Goal: Task Accomplishment & Management: Complete application form

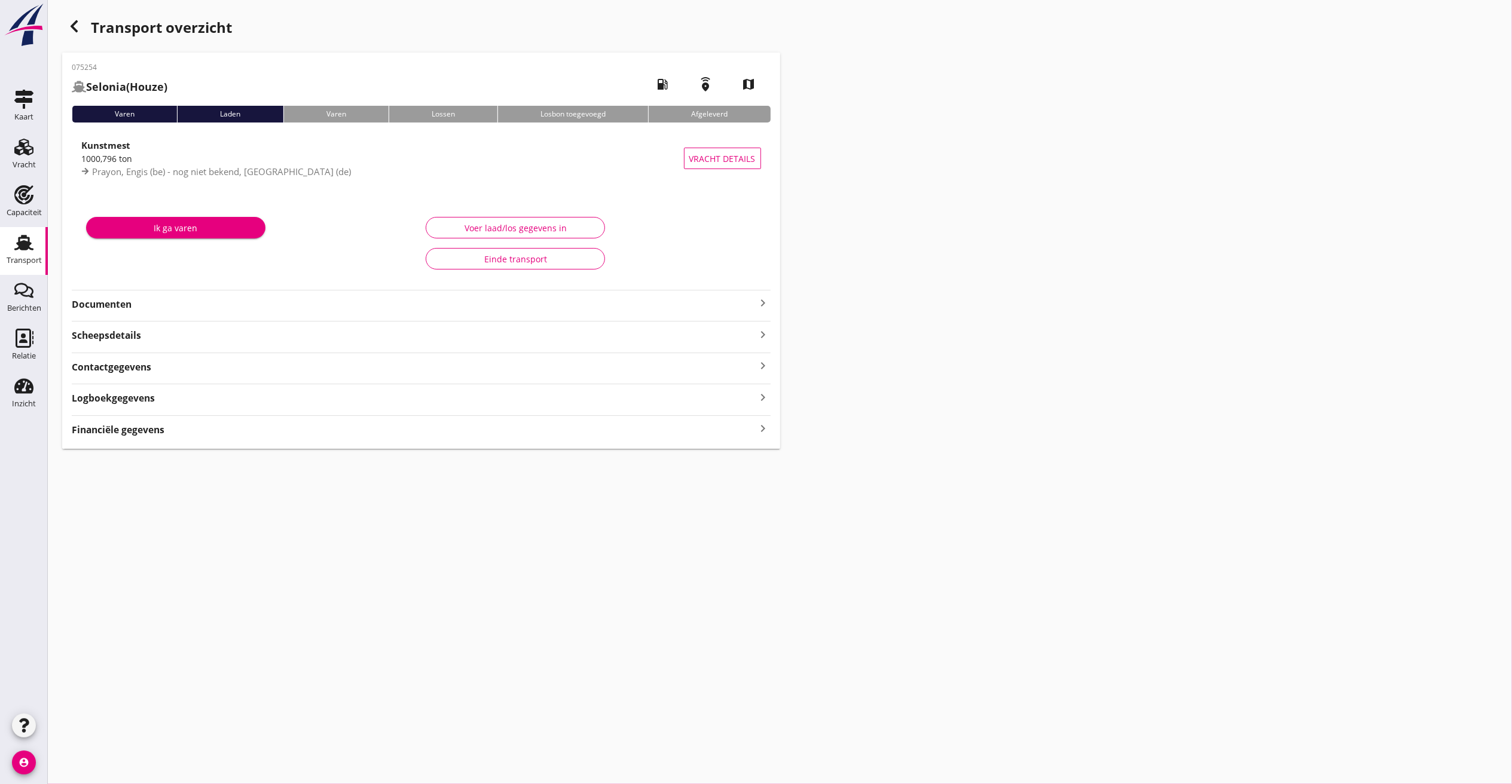
click at [25, 245] on use at bounding box center [24, 243] width 19 height 16
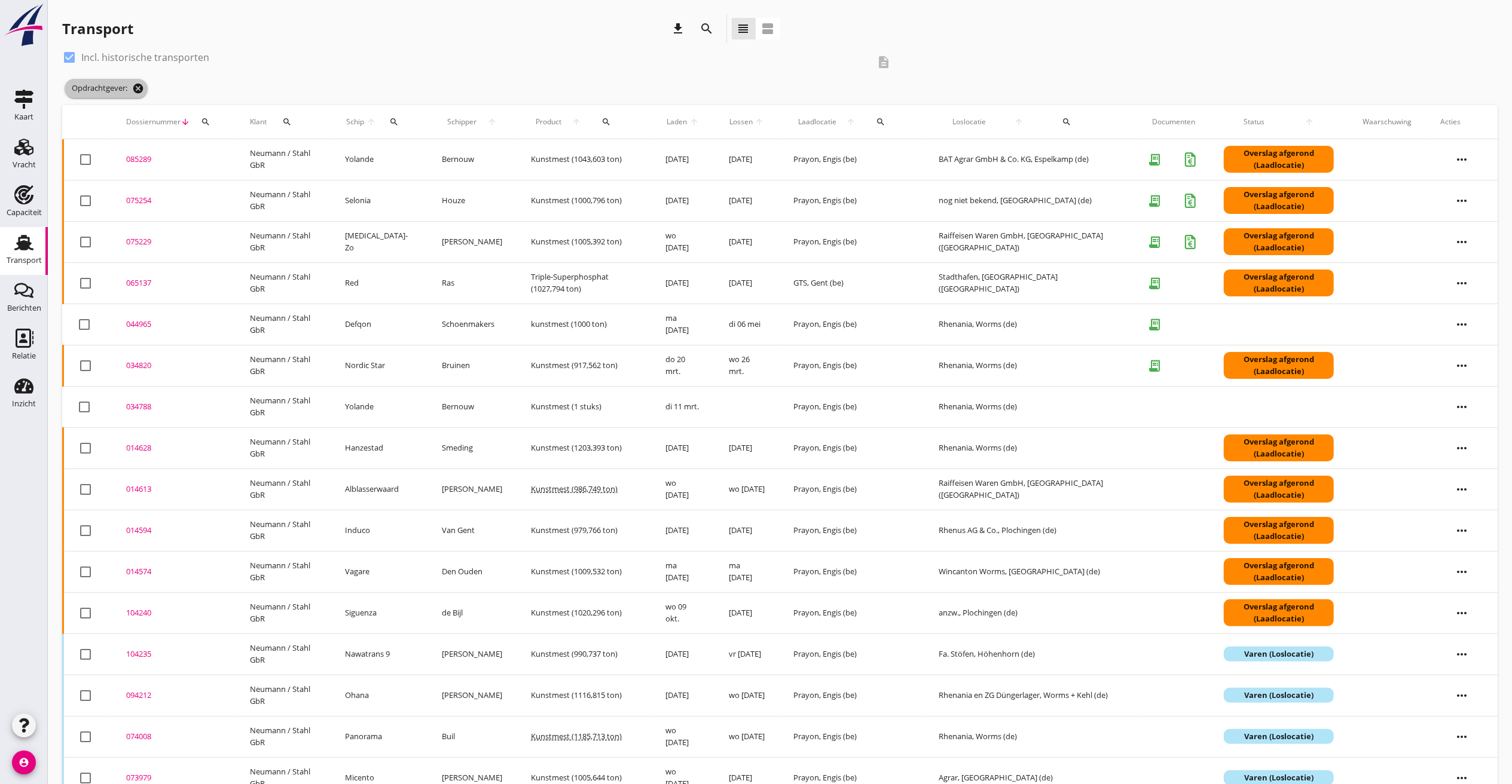
click at [144, 83] on icon "cancel" at bounding box center [137, 88] width 12 height 12
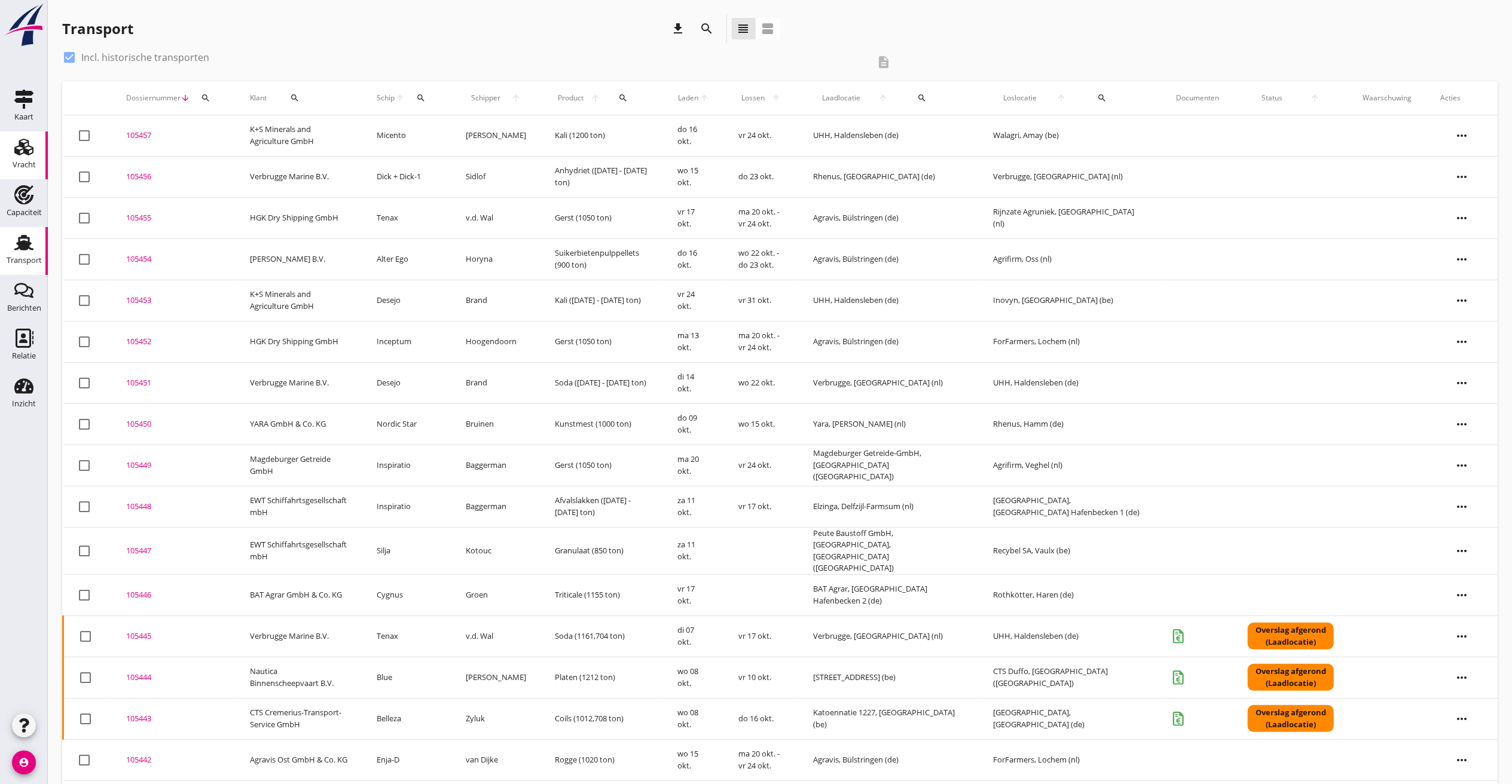
click at [25, 144] on use at bounding box center [24, 147] width 19 height 16
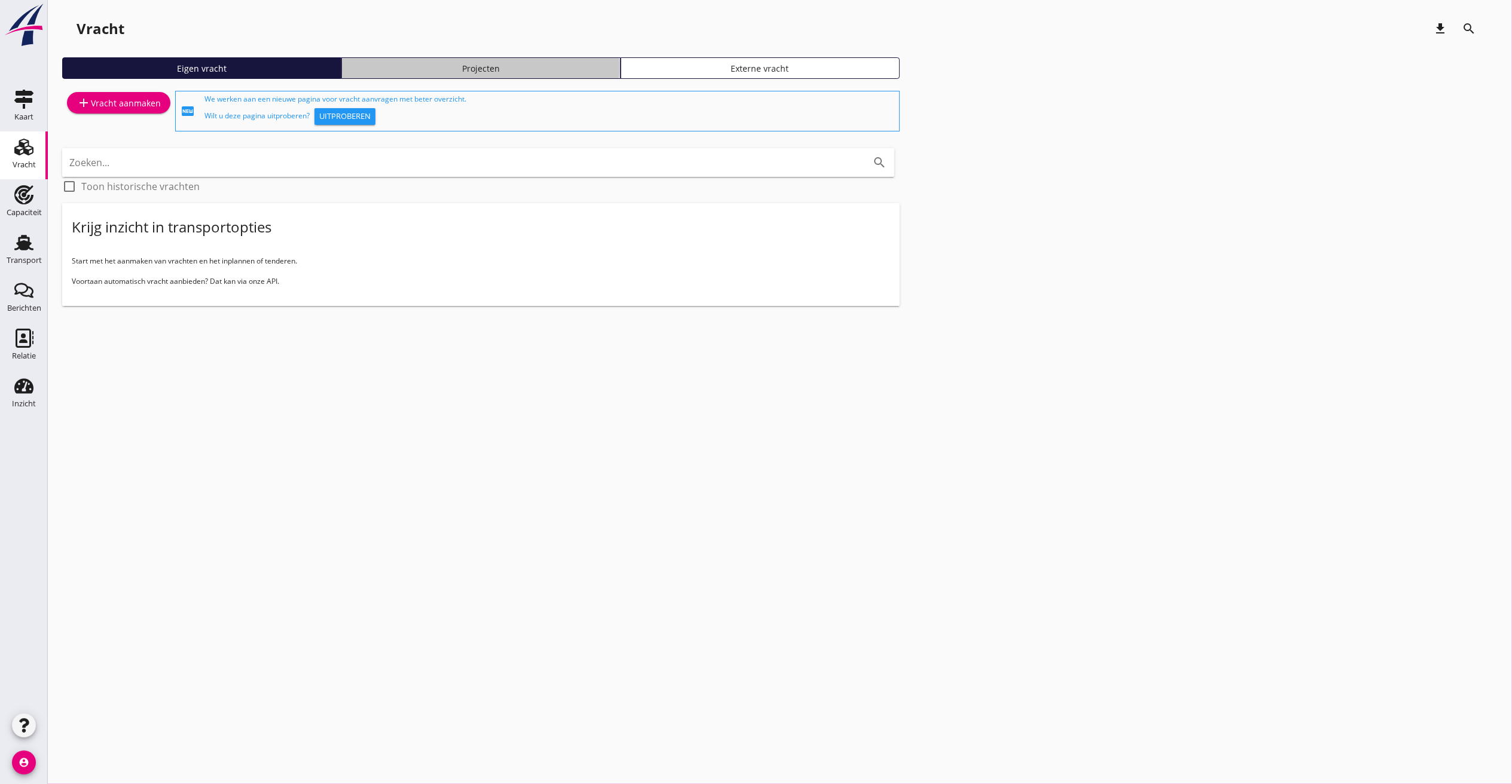
click at [532, 62] on div "Projecten" at bounding box center [481, 68] width 269 height 12
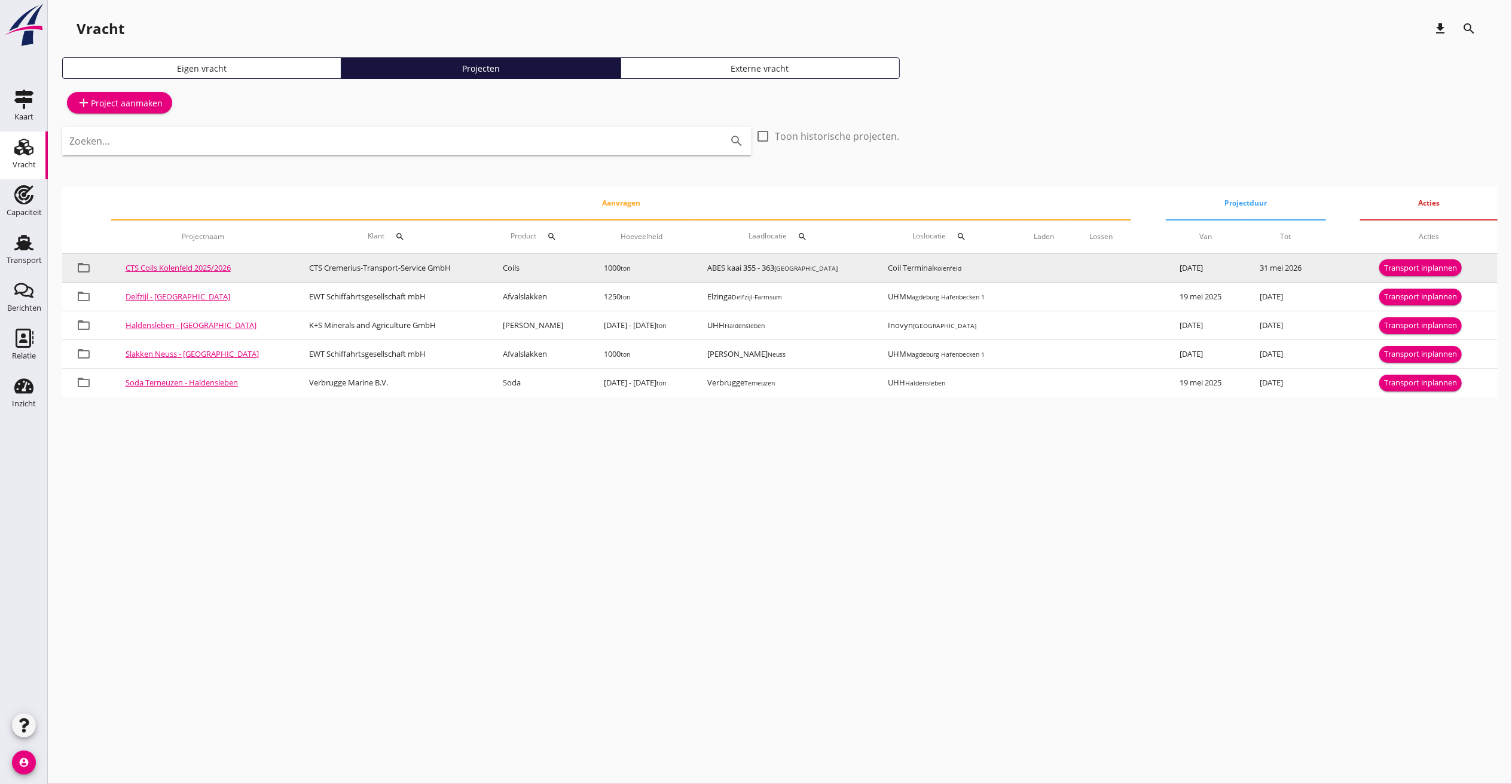
click at [1431, 265] on div "Transport inplannen" at bounding box center [1420, 268] width 73 height 12
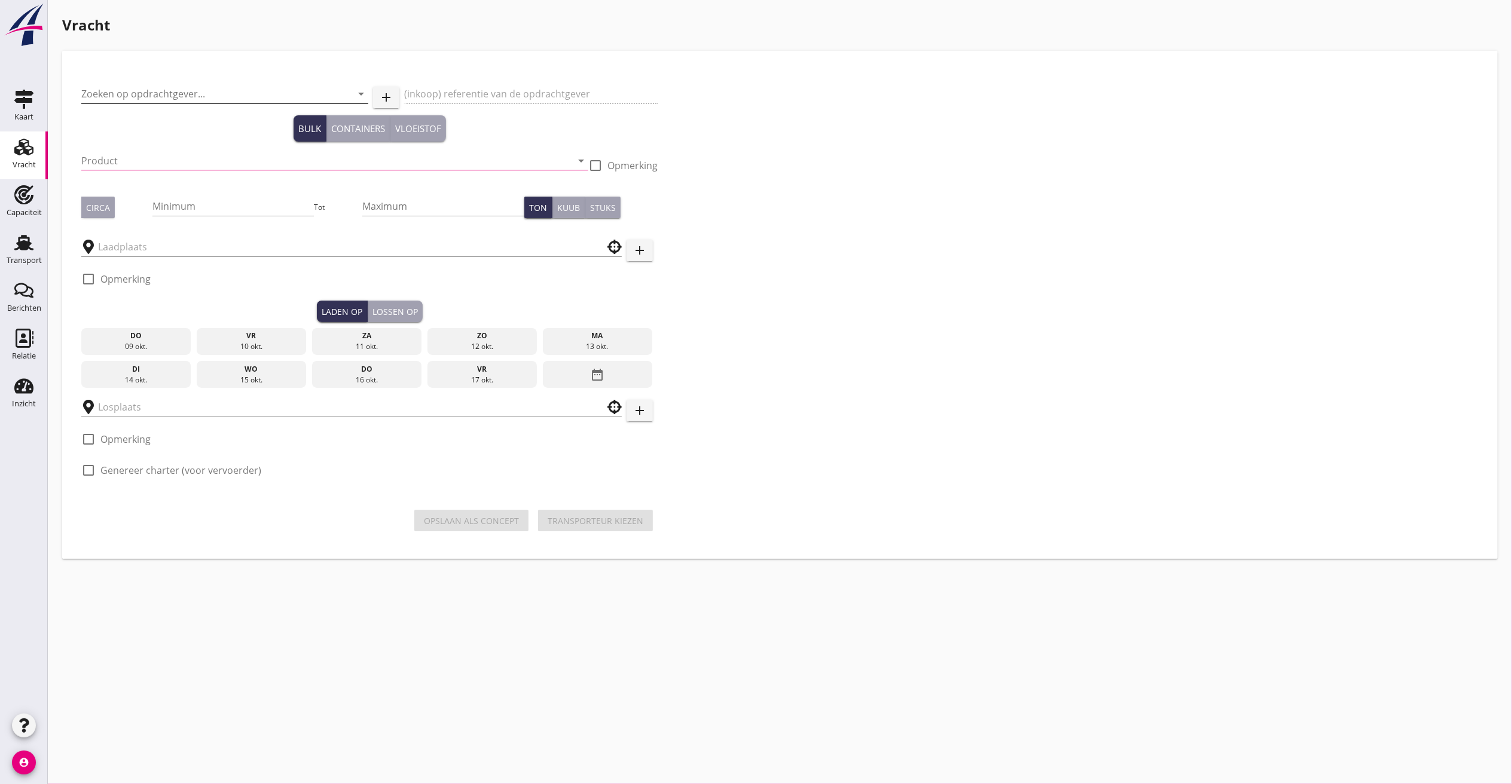
type input "CTS Cremerius-Transport-Service GmbH"
type input "Coils (5412)"
type input "1000"
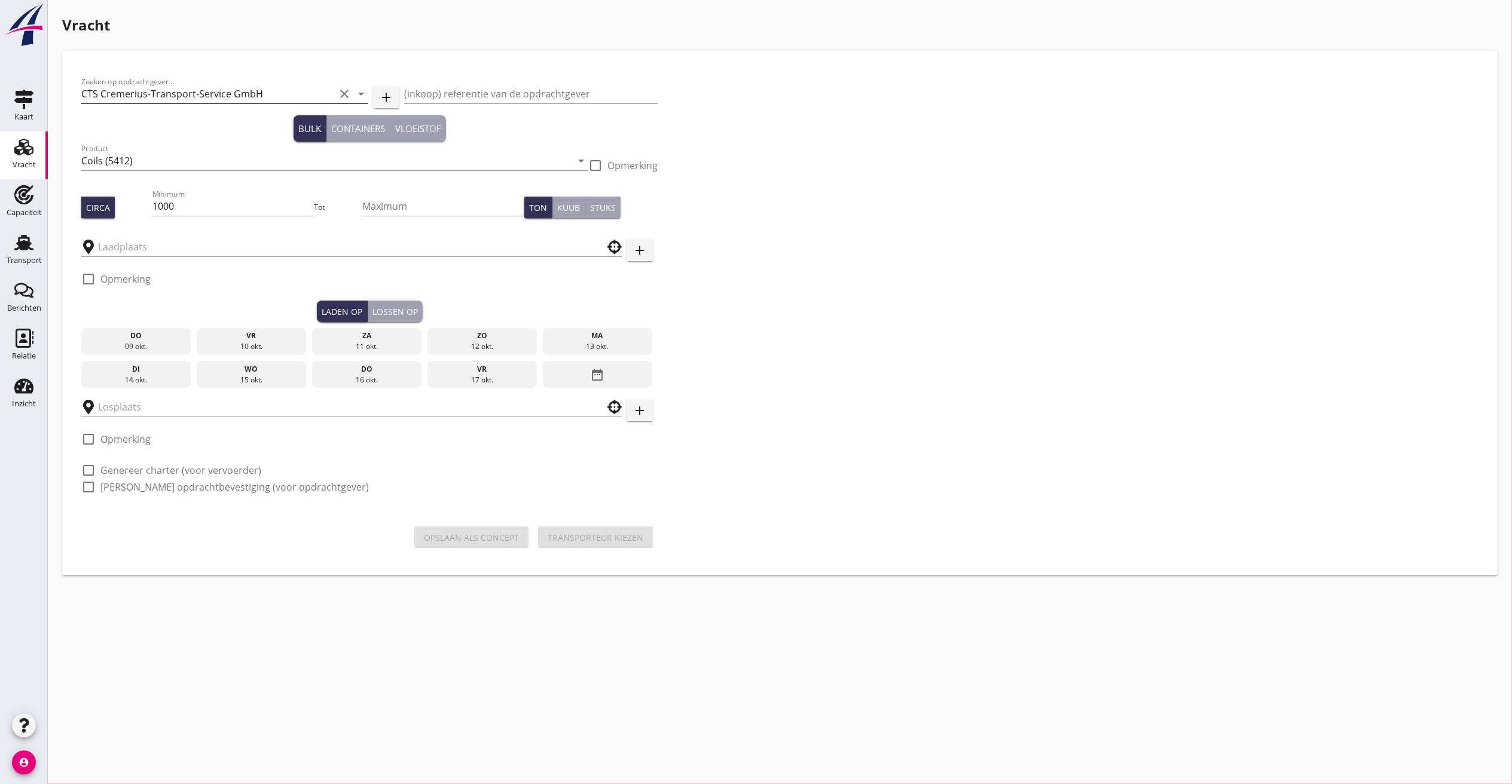
type input "ABES kaai 355 - 363"
type input "Coil Terminal"
checkbox input "true"
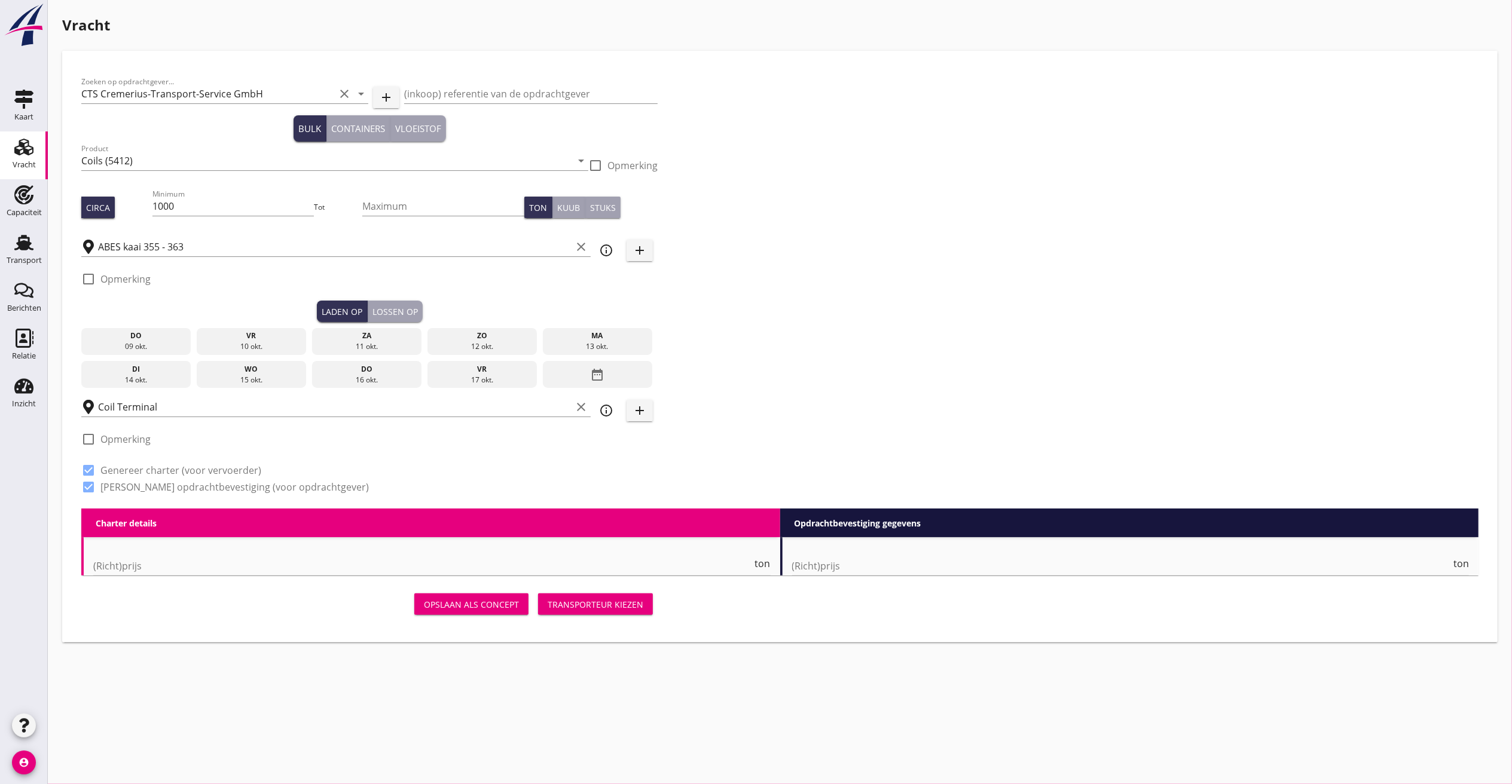
radio input "false"
checkbox input "true"
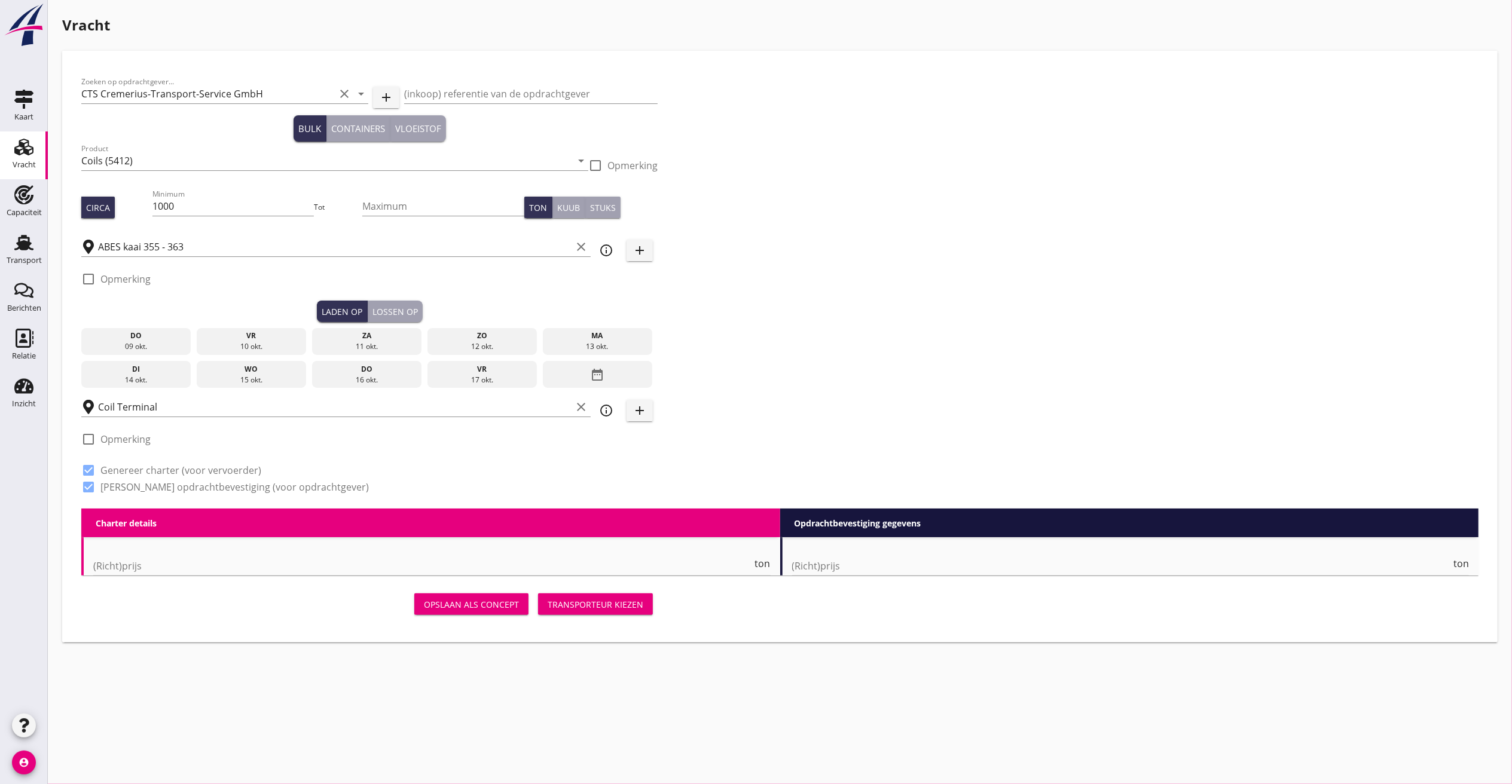
checkbox input "true"
type input "48"
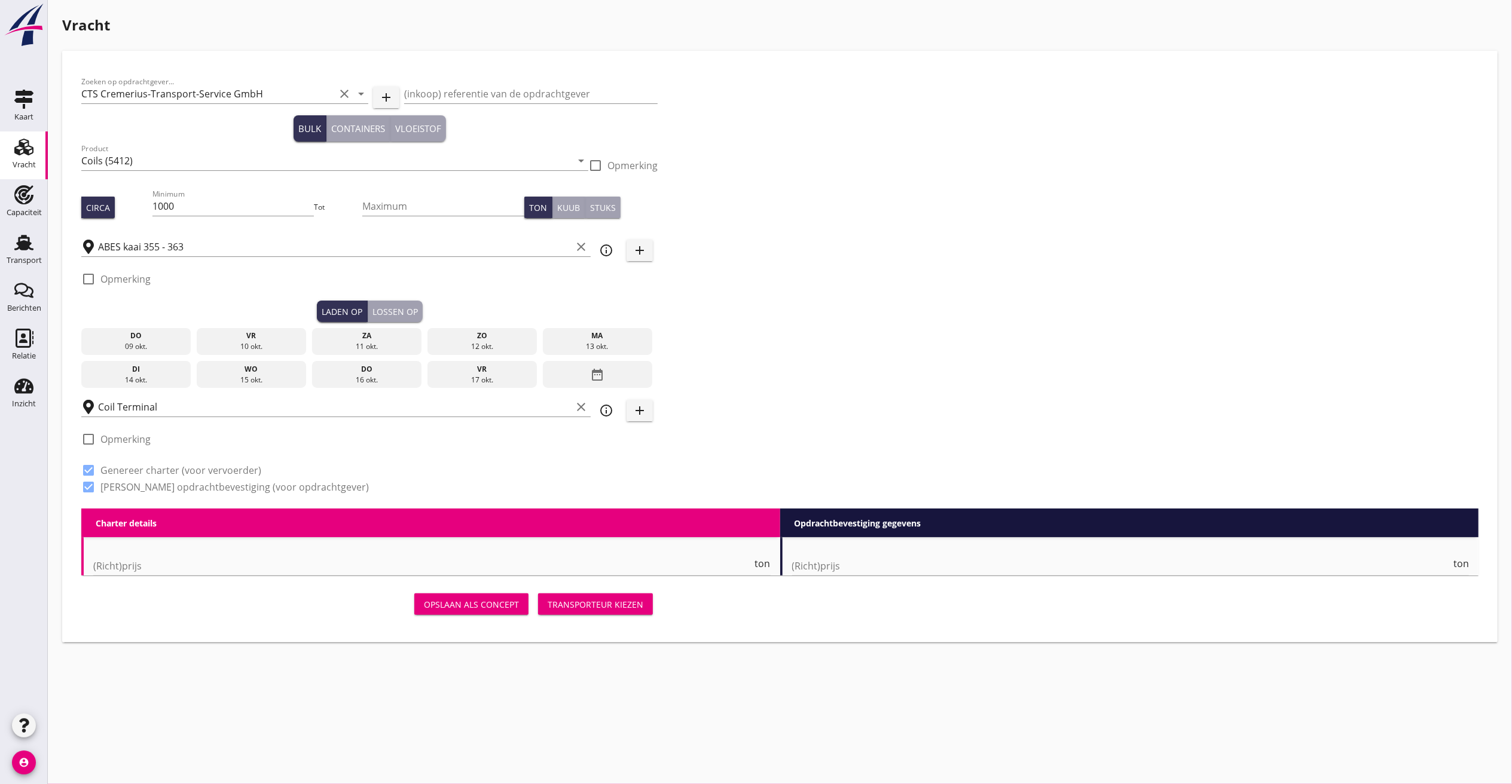
type input "12"
radio input "false"
checkbox input "true"
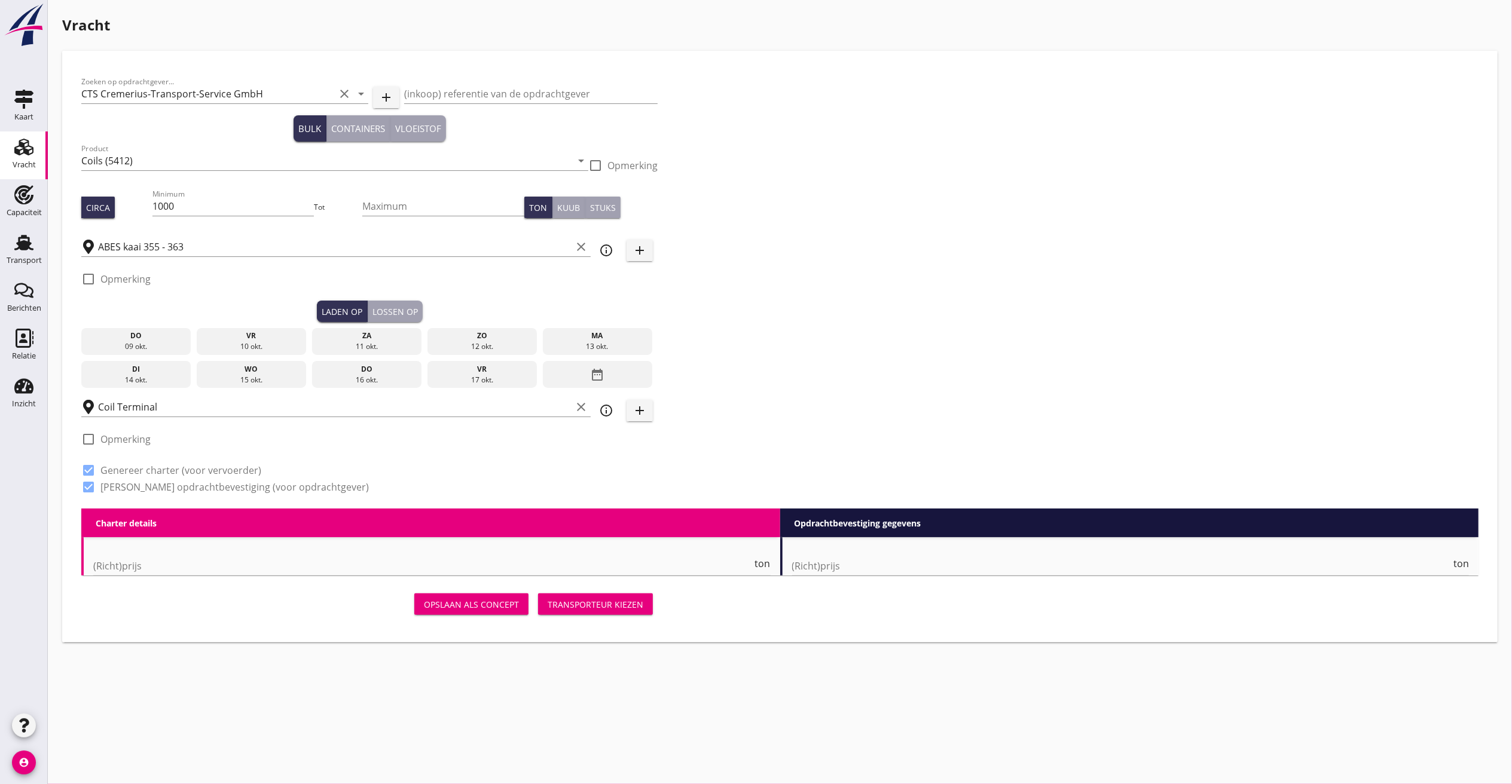
checkbox input "true"
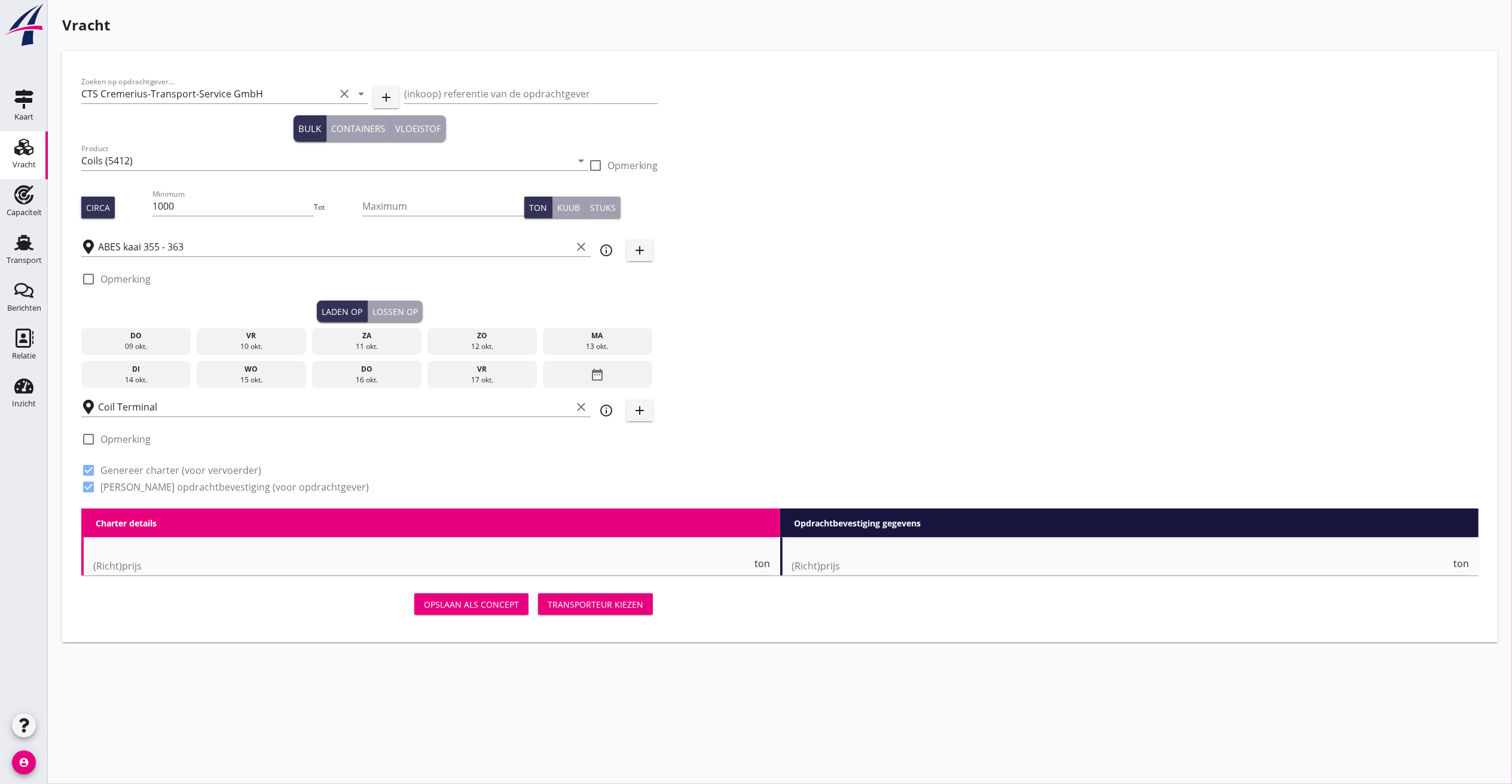
checkbox input "true"
type input "2"
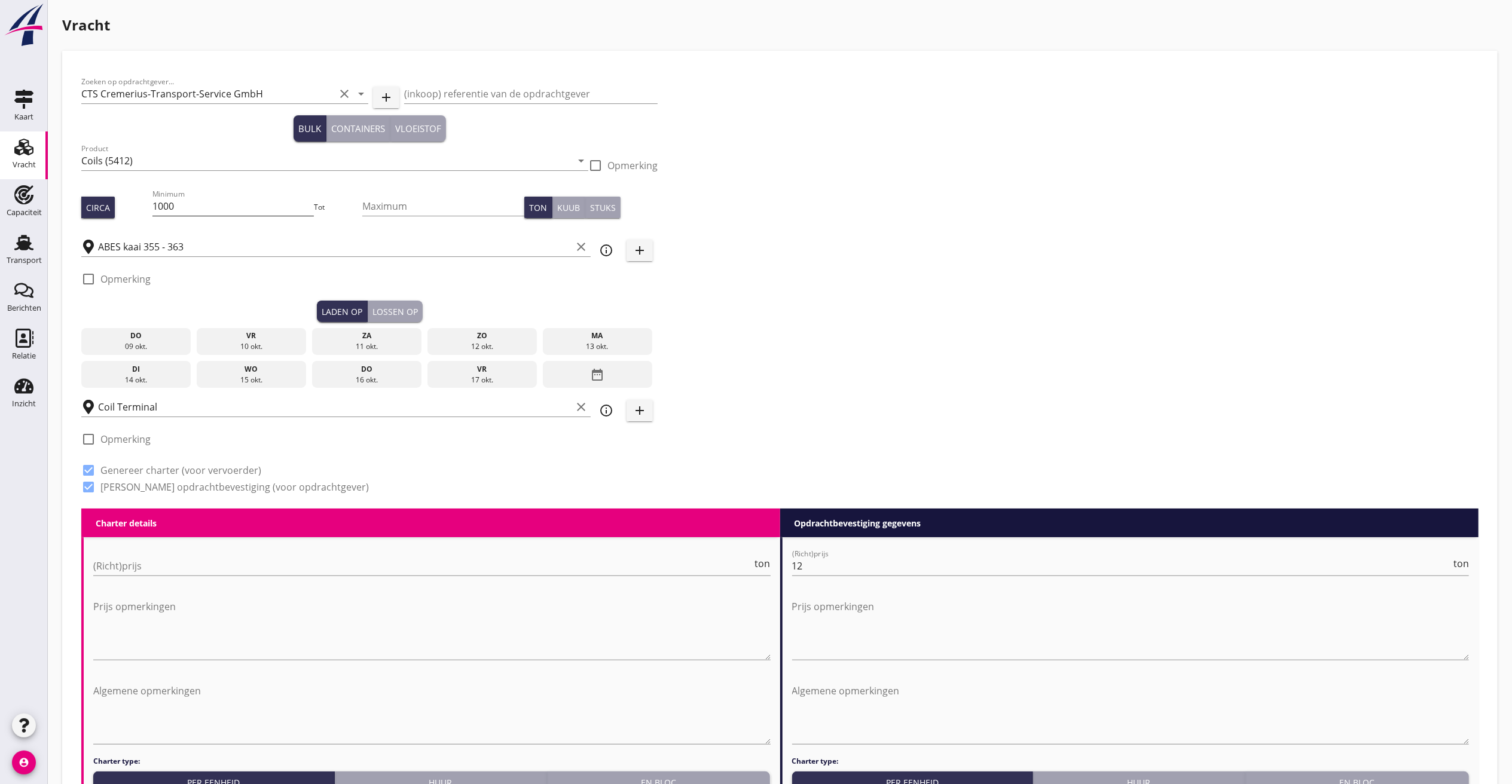
click at [194, 200] on input "1000" at bounding box center [233, 206] width 162 height 19
click at [202, 244] on input "ABES kaai 355 - 363" at bounding box center [334, 247] width 473 height 19
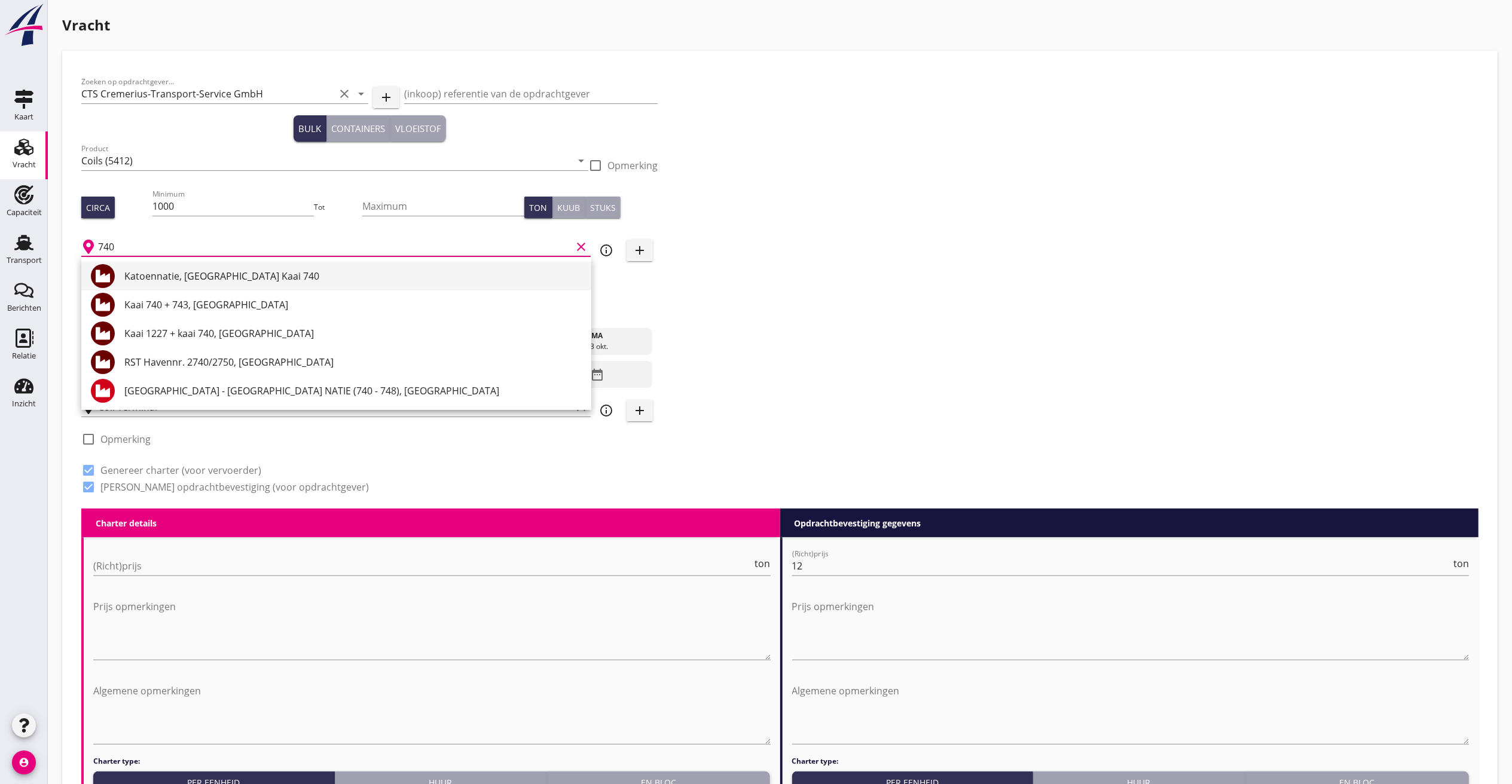
click at [227, 269] on div "Katoennatie, [GEOGRAPHIC_DATA] Kaai 740" at bounding box center [353, 275] width 457 height 14
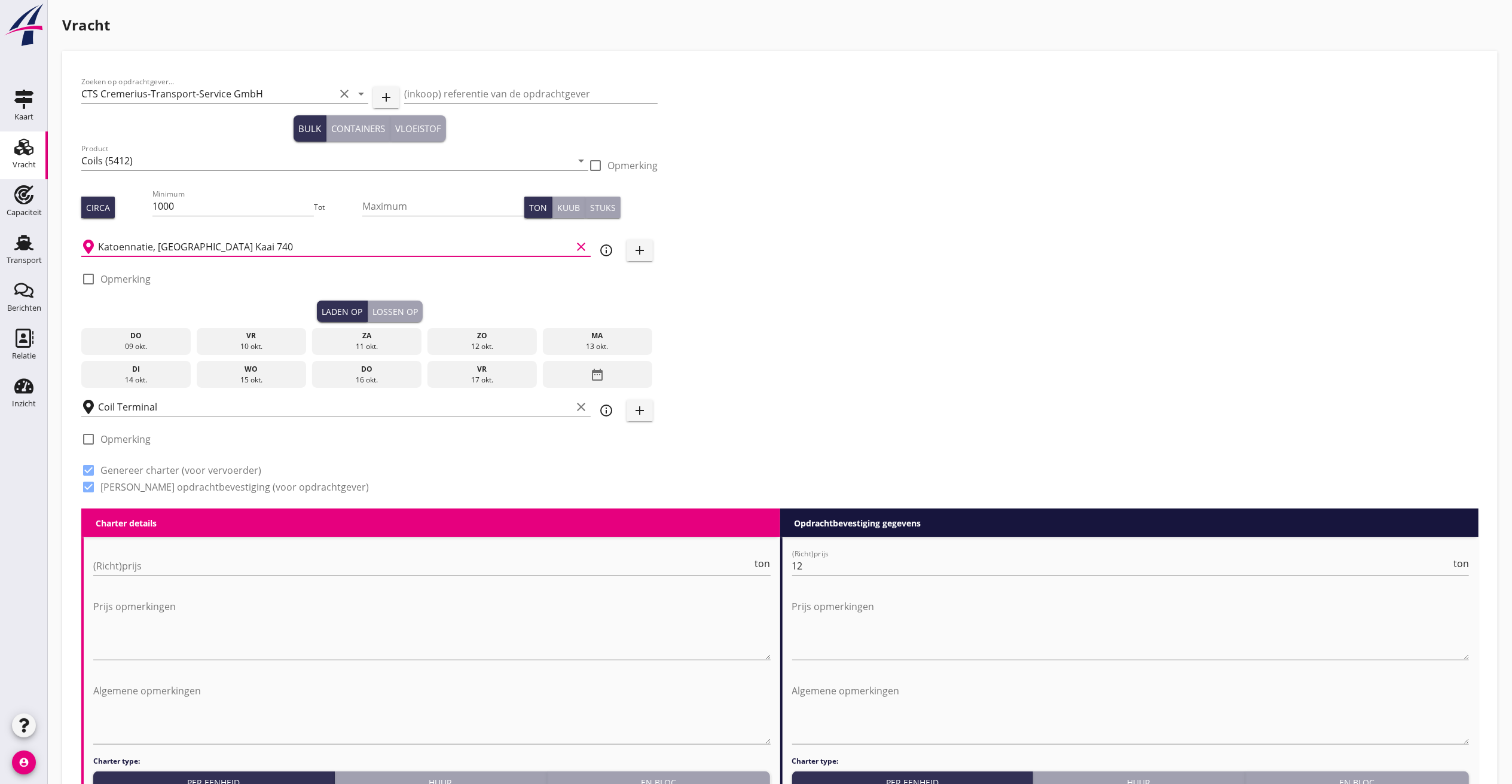
type input "Katoennatie, [GEOGRAPHIC_DATA] Kaai 740"
click at [152, 364] on div "di" at bounding box center [136, 369] width 104 height 11
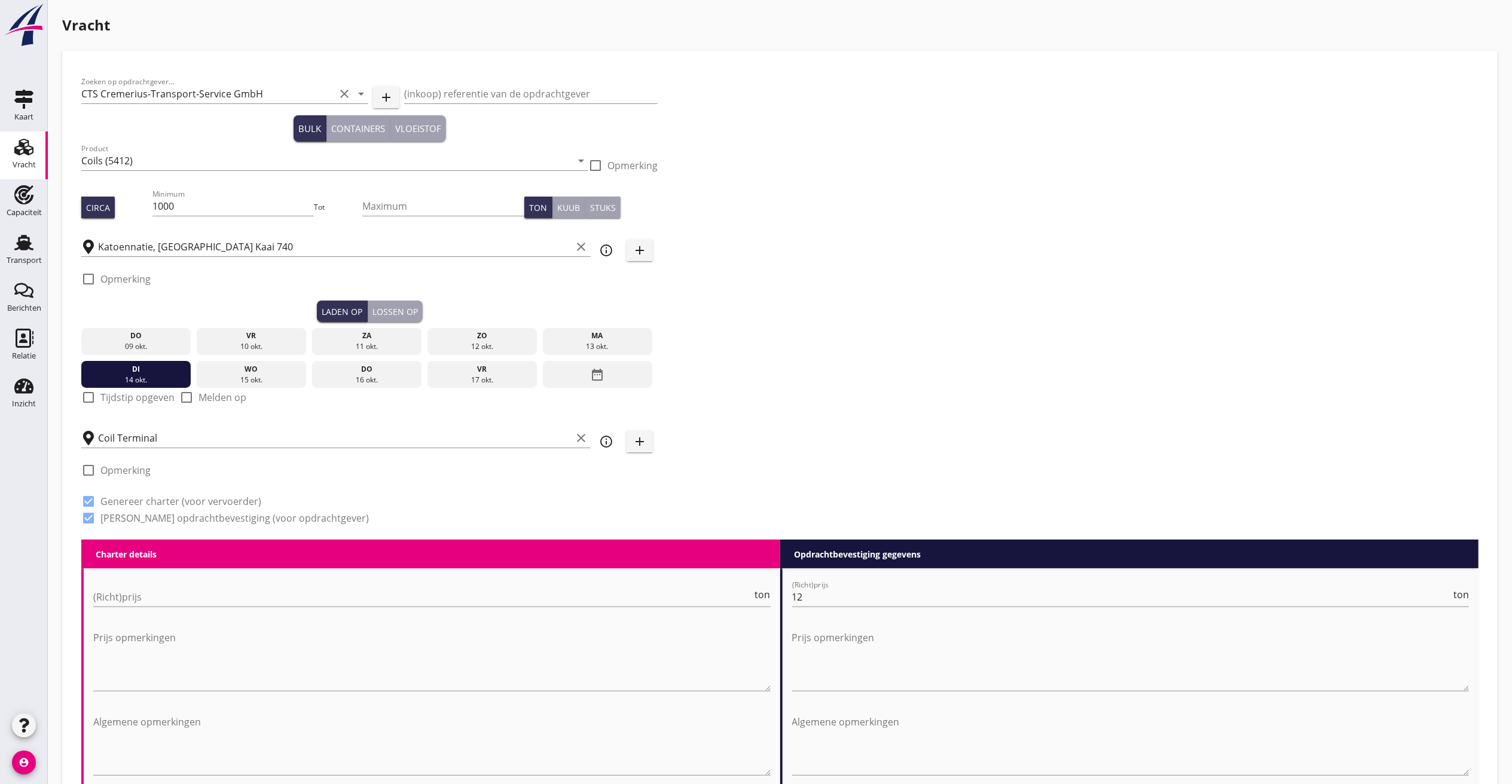
click at [262, 371] on div "wo" at bounding box center [252, 369] width 104 height 11
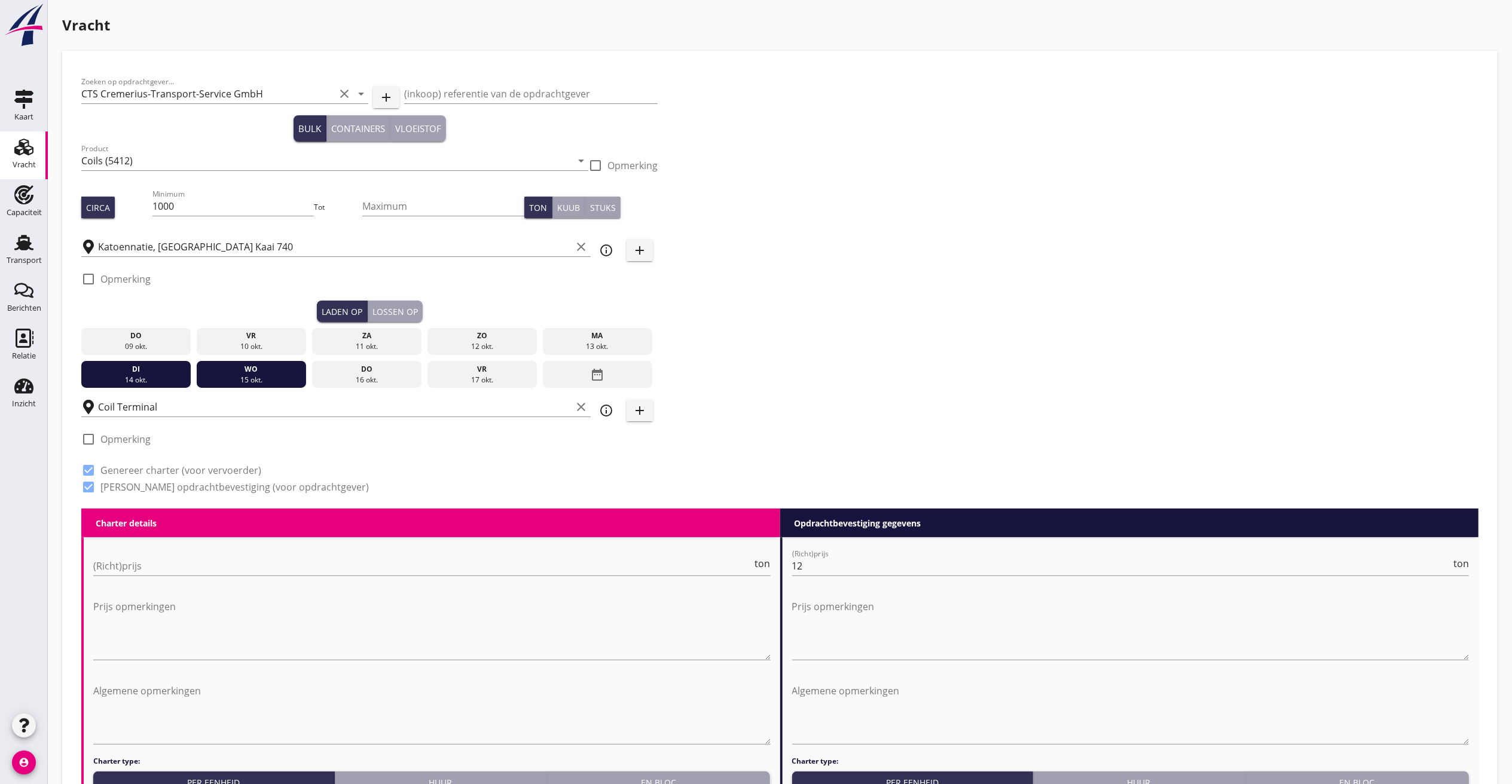
click at [141, 364] on div "di" at bounding box center [136, 369] width 104 height 11
click at [249, 367] on div "wo" at bounding box center [252, 369] width 104 height 11
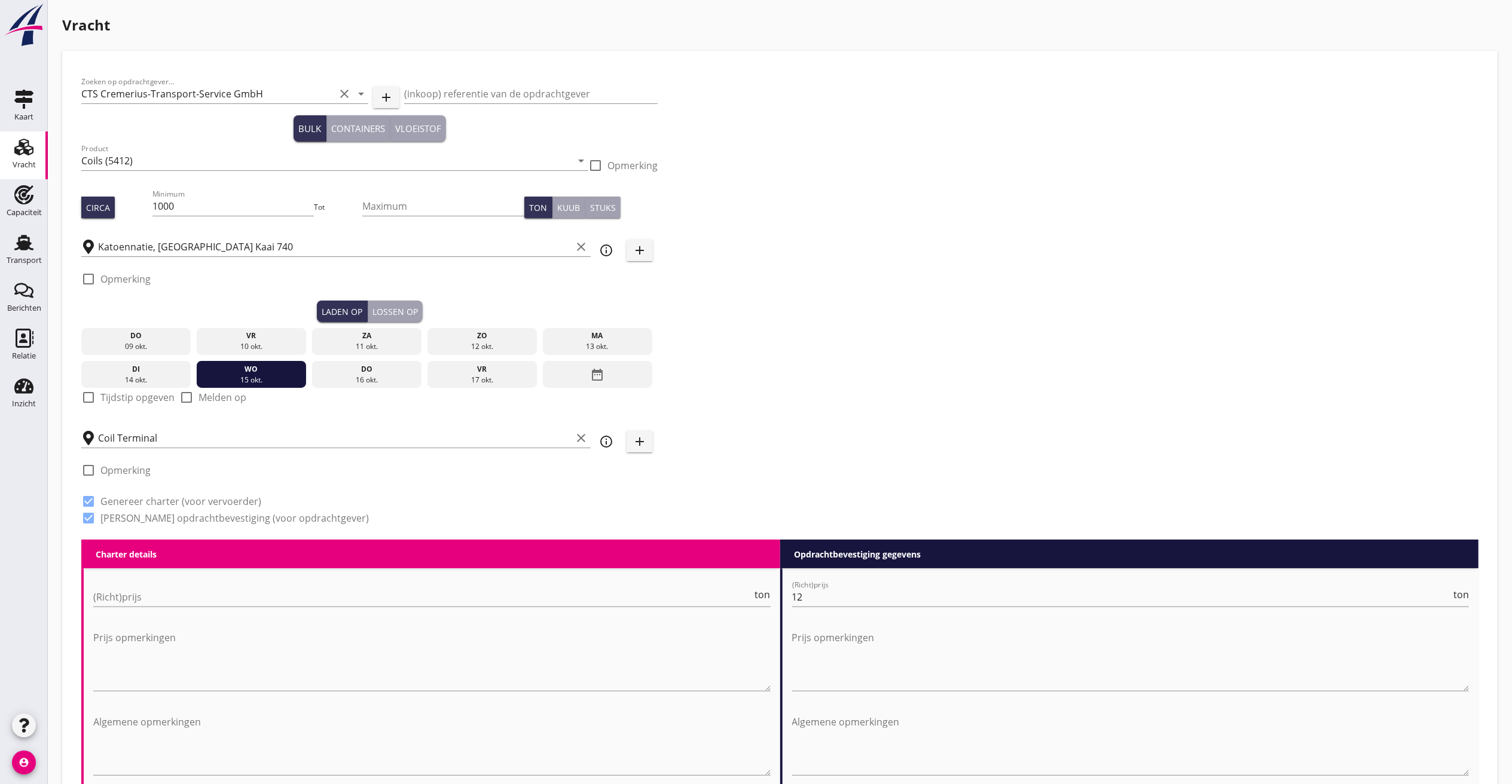
click at [129, 395] on label "Tijdstip opgeven" at bounding box center [137, 397] width 74 height 12
checkbox input "true"
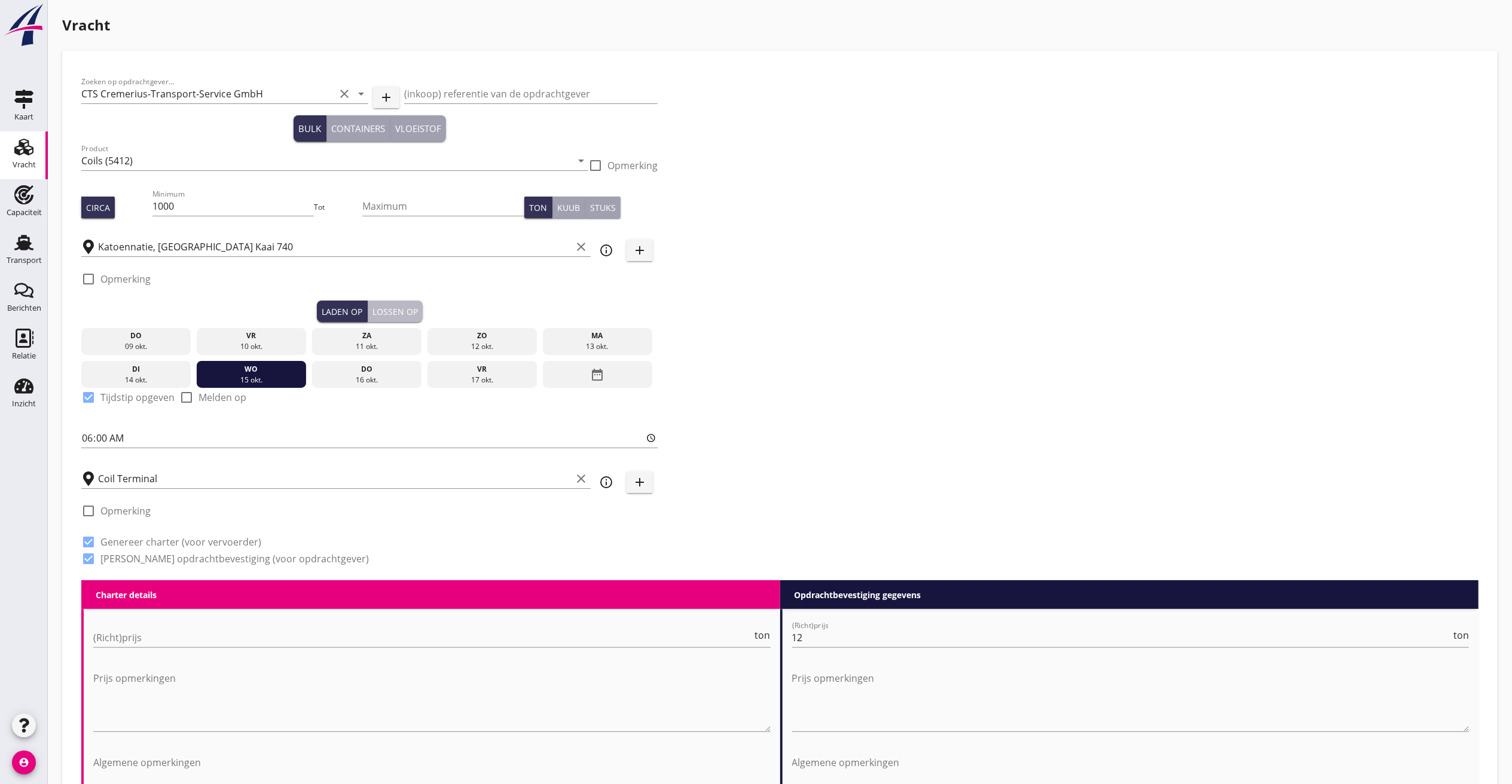
click at [414, 306] on div "Lossen op" at bounding box center [395, 312] width 45 height 12
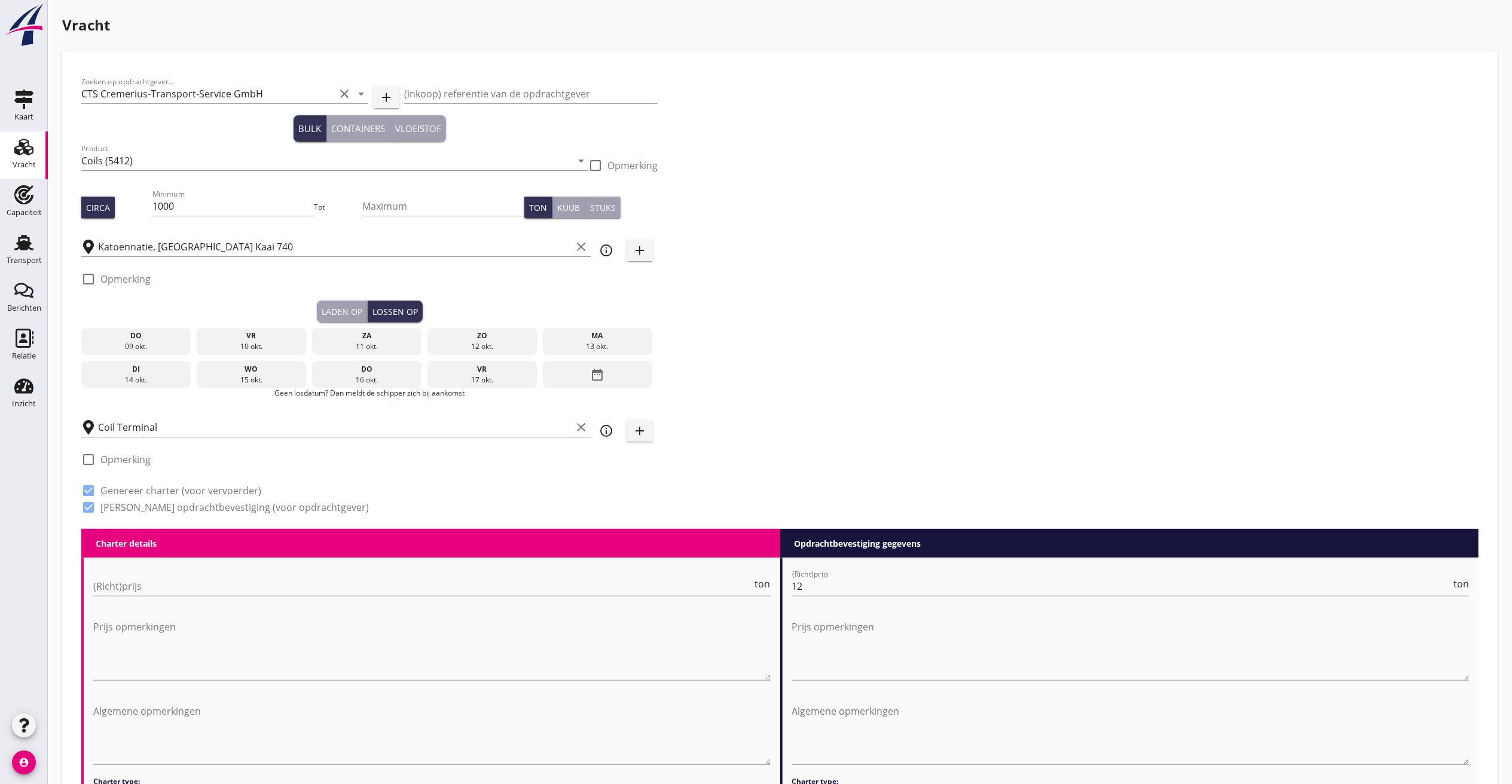
click at [609, 372] on div "date_range" at bounding box center [598, 375] width 109 height 27
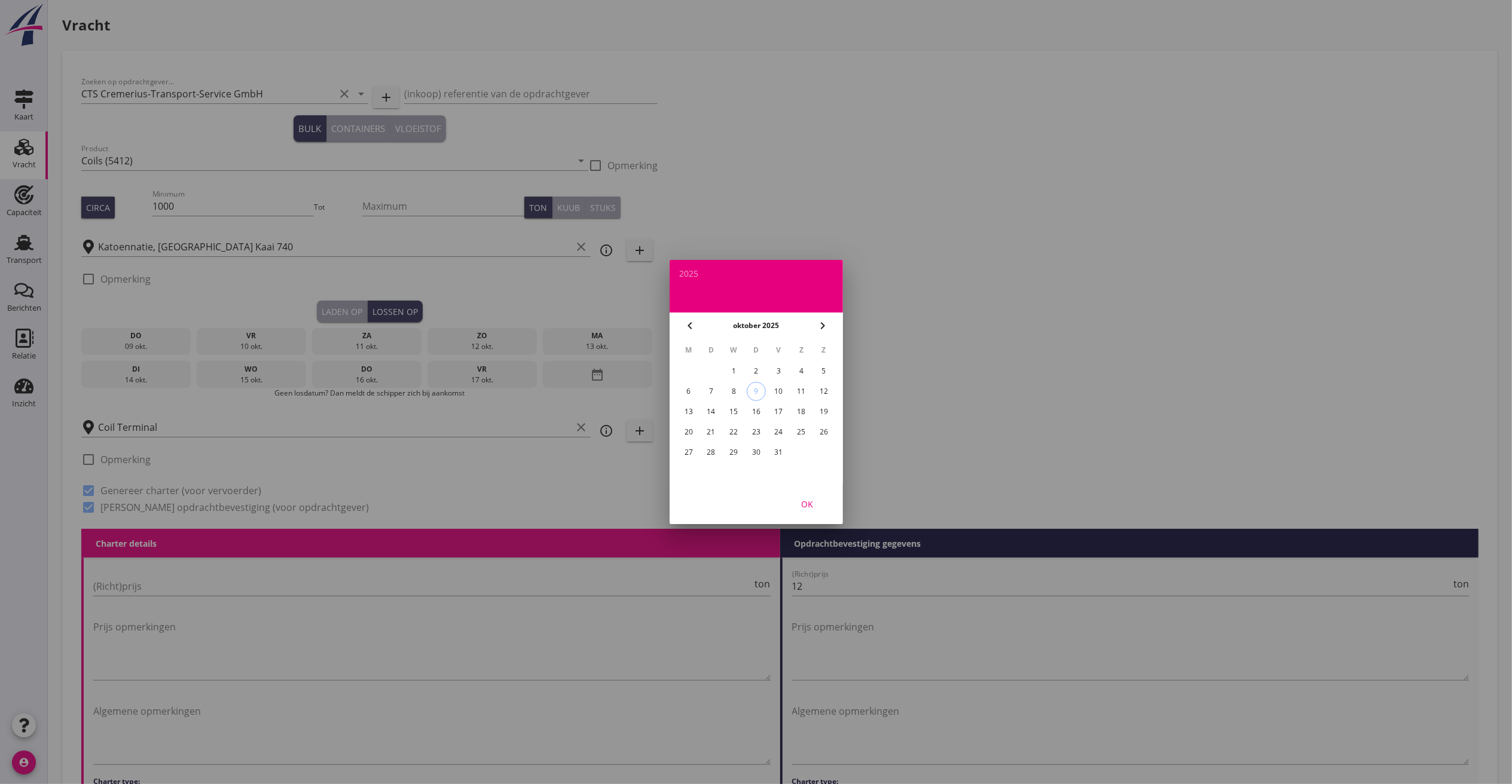
drag, startPoint x: 694, startPoint y: 436, endPoint x: 687, endPoint y: 441, distance: 8.6
click at [691, 437] on div "20" at bounding box center [688, 432] width 19 height 19
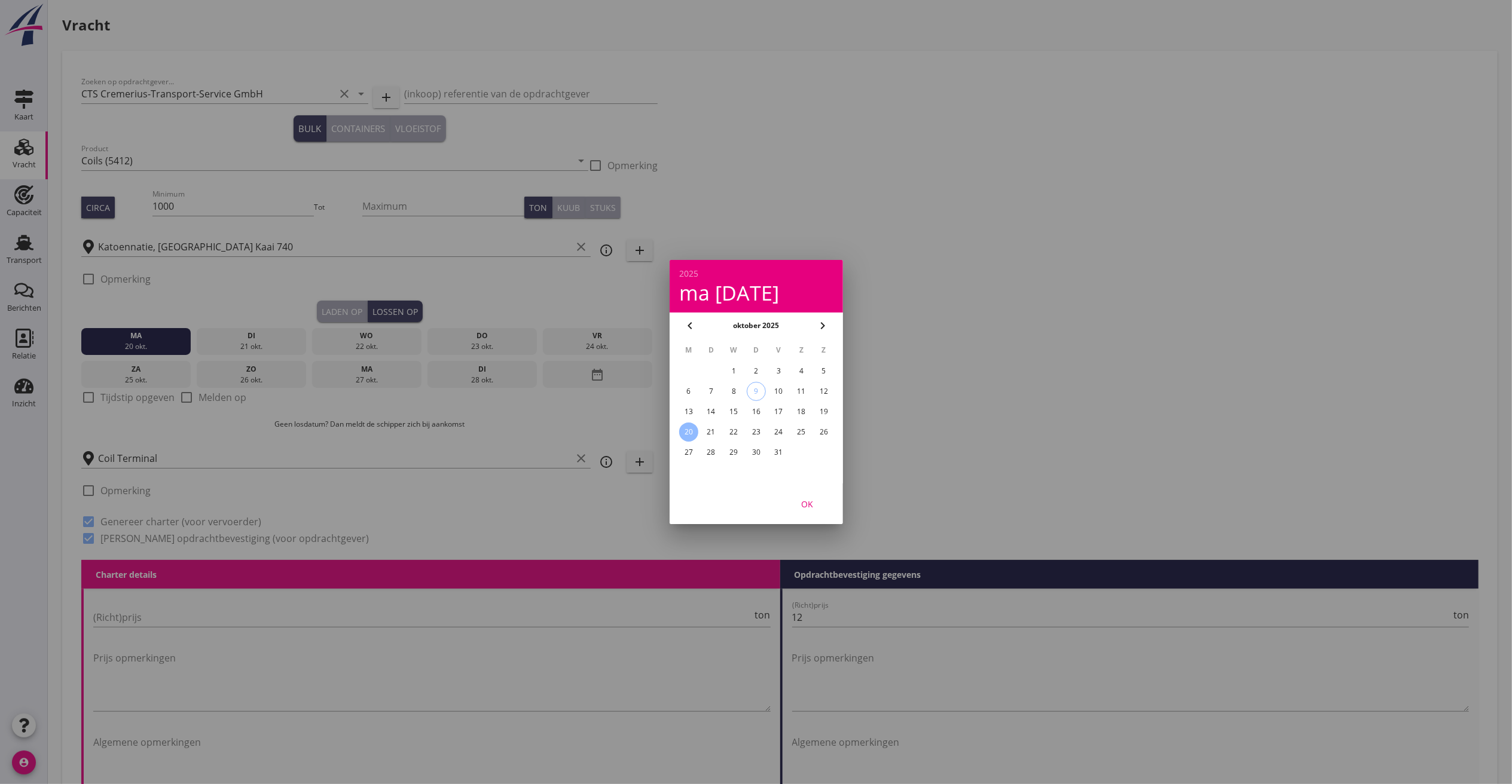
click at [805, 504] on div "OK" at bounding box center [807, 504] width 34 height 12
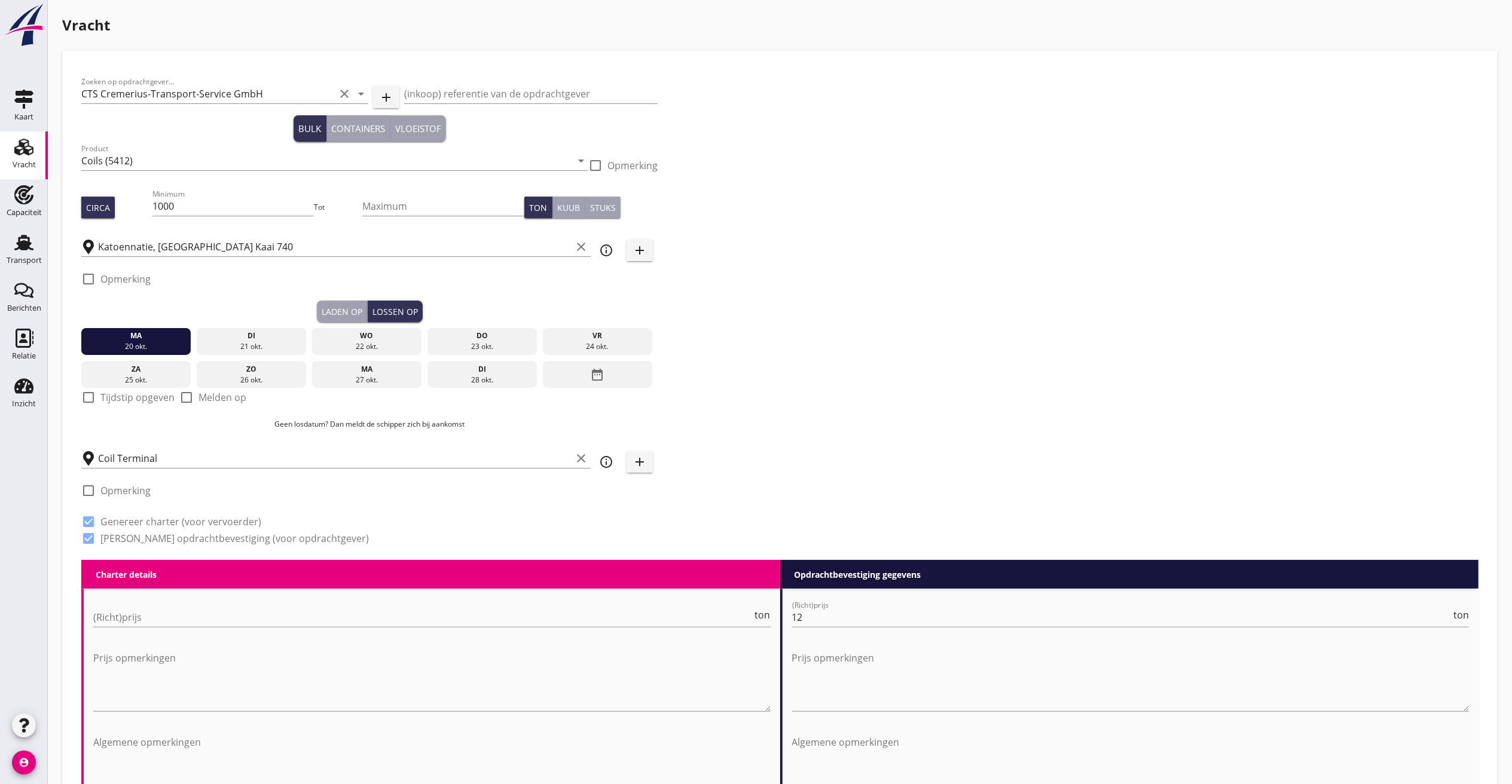
click at [112, 396] on label "Tijdstip opgeven" at bounding box center [137, 397] width 74 height 12
checkbox input "true"
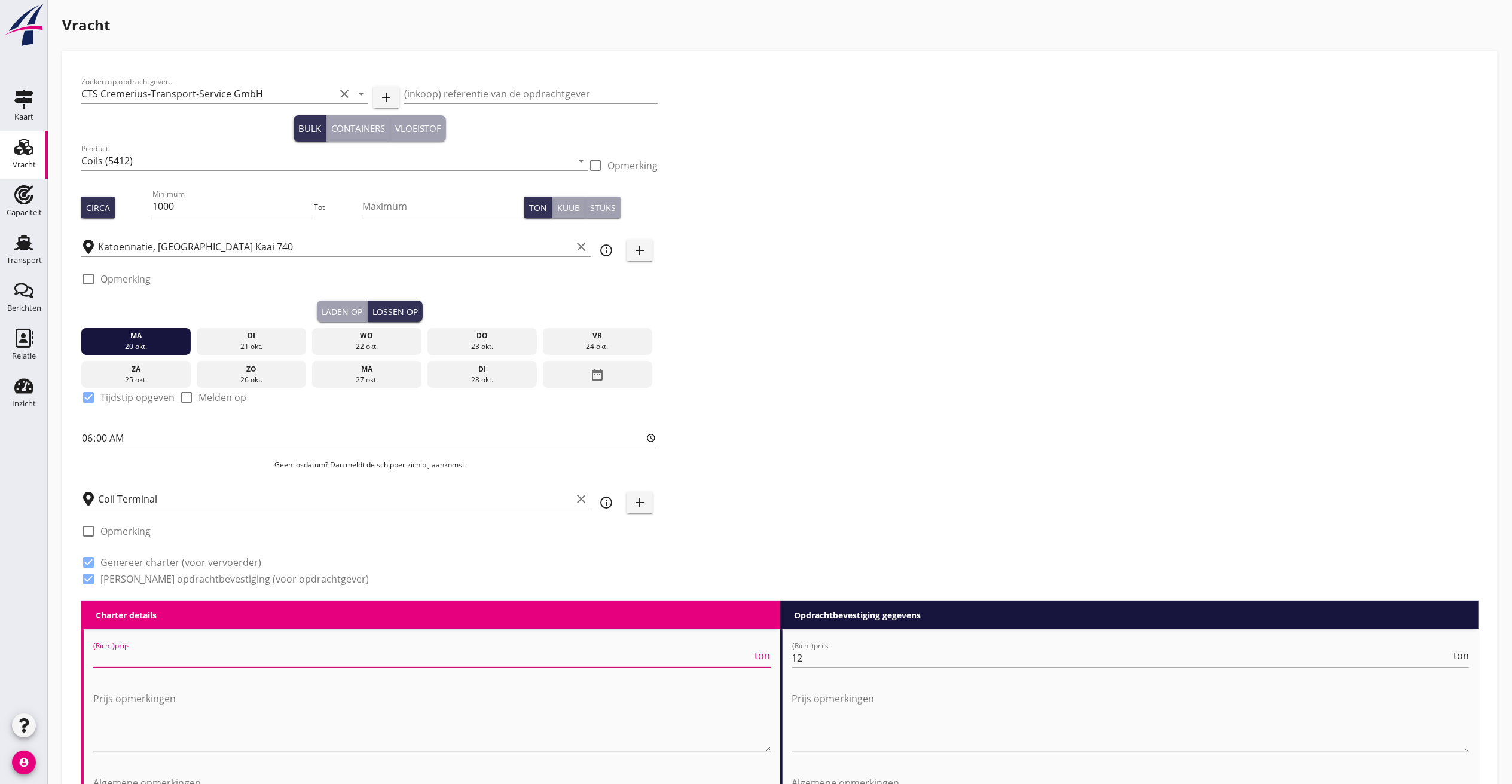
drag, startPoint x: 130, startPoint y: 653, endPoint x: 477, endPoint y: 667, distance: 347.3
click at [131, 653] on input "(Richt)prijs" at bounding box center [423, 658] width 659 height 19
type input "12"
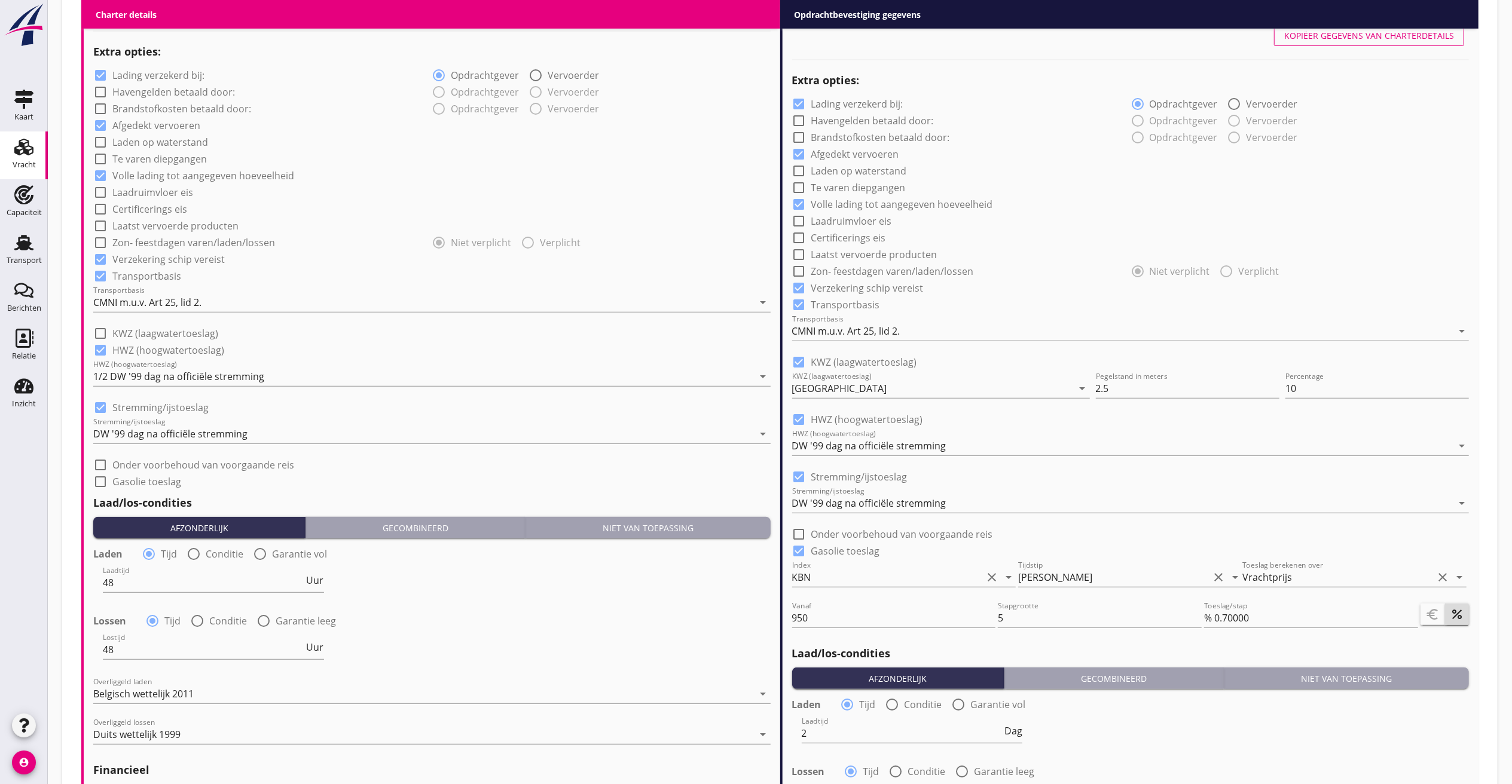
scroll to position [837, 0]
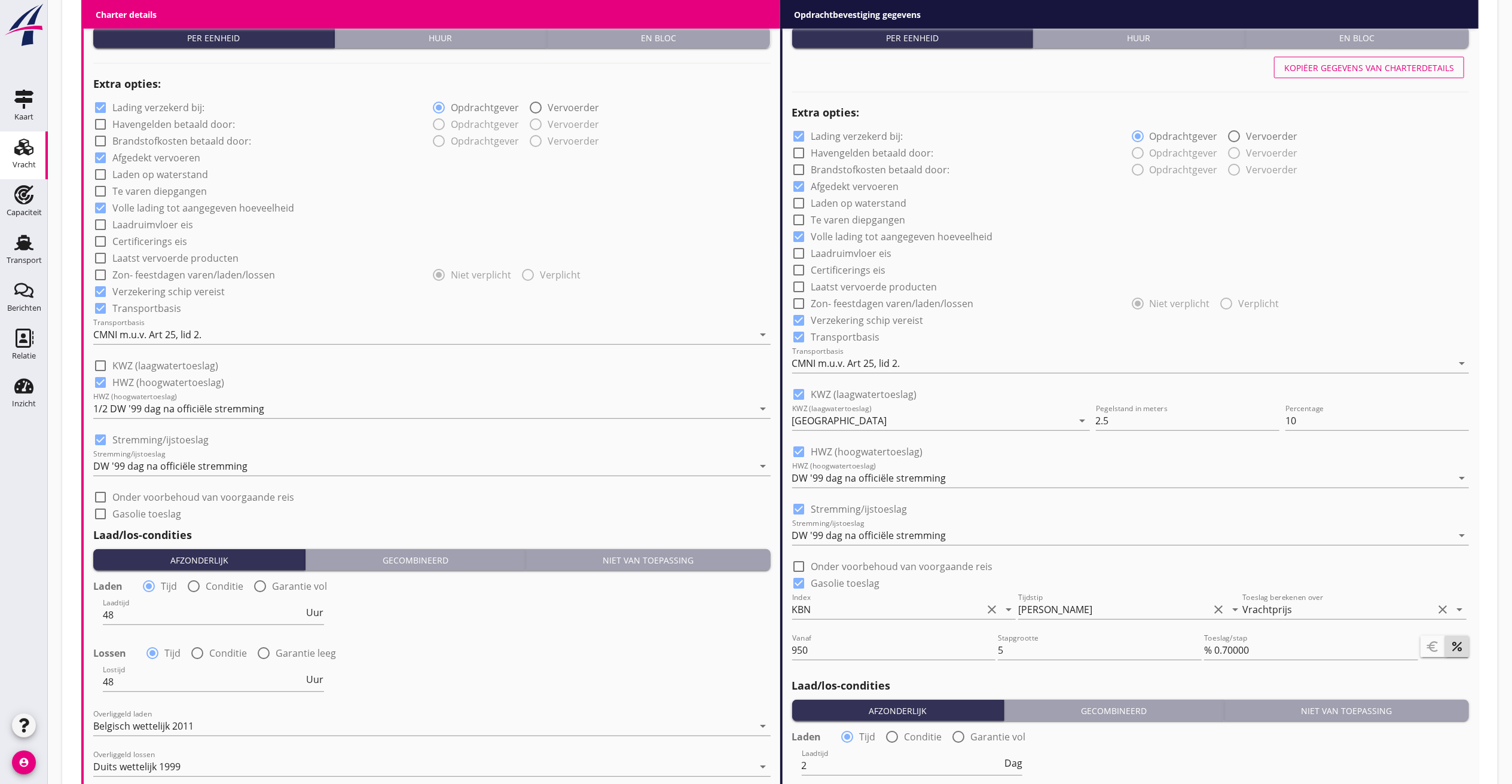
type input "12.00"
click at [97, 378] on div at bounding box center [101, 383] width 21 height 21
checkbox input "false"
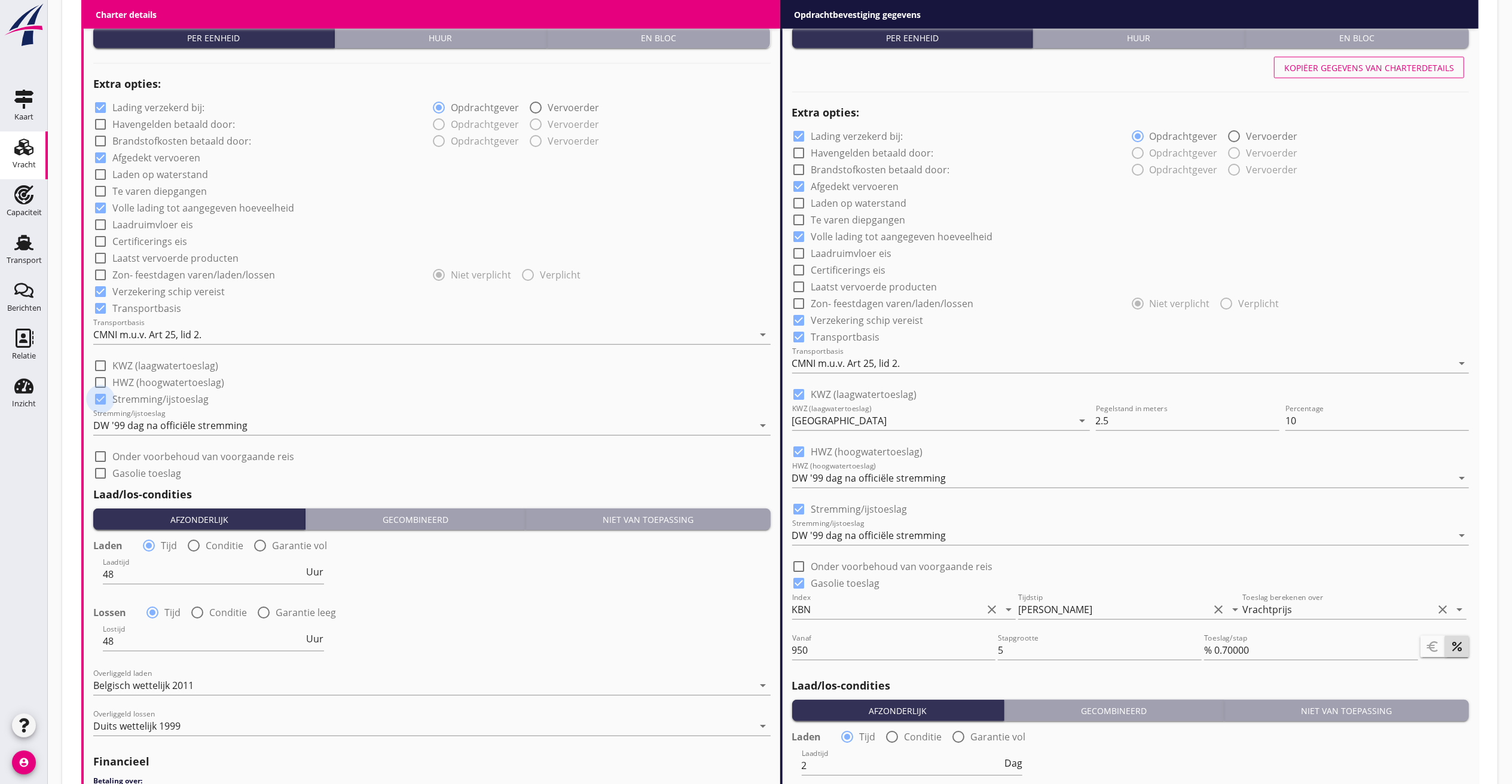
click at [94, 399] on div at bounding box center [101, 399] width 21 height 21
checkbox input "false"
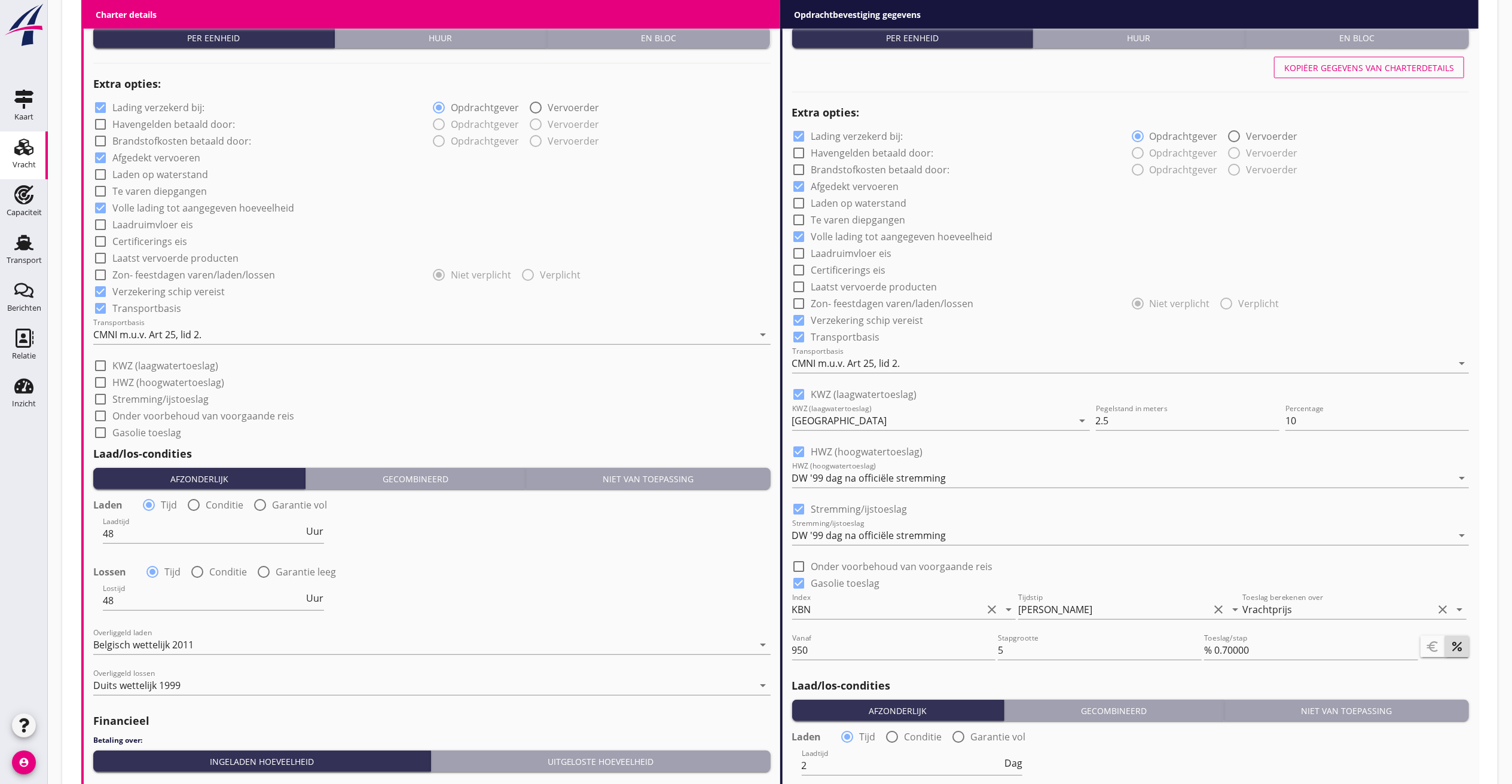
drag, startPoint x: 125, startPoint y: 531, endPoint x: 36, endPoint y: 504, distance: 93.0
click at [43, 525] on div "Kaart Kaart Vracht Vracht Capaciteit Capaciteit Transport Transport Berichten B…" at bounding box center [756, 195] width 1512 height 2064
type input "36"
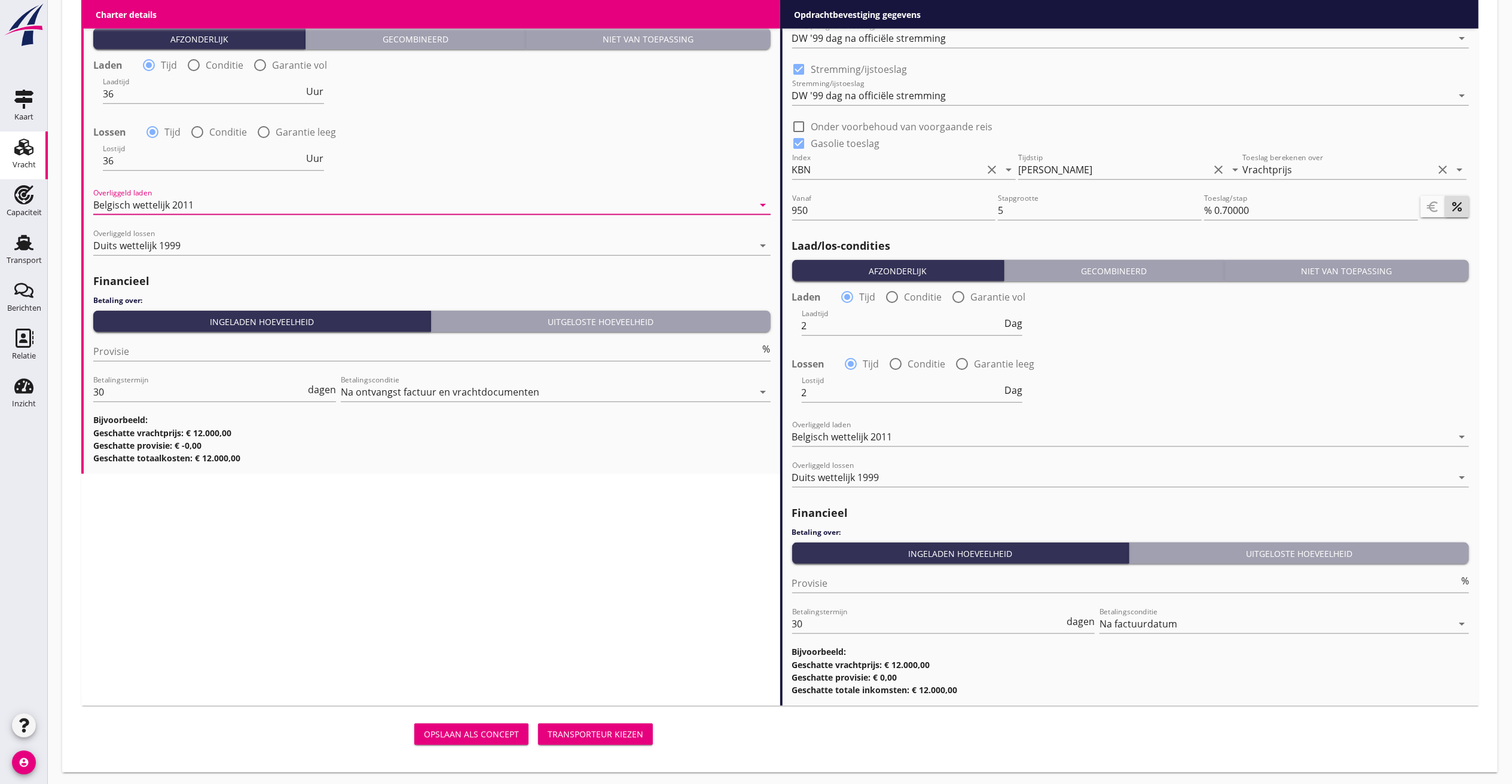
scroll to position [1280, 0]
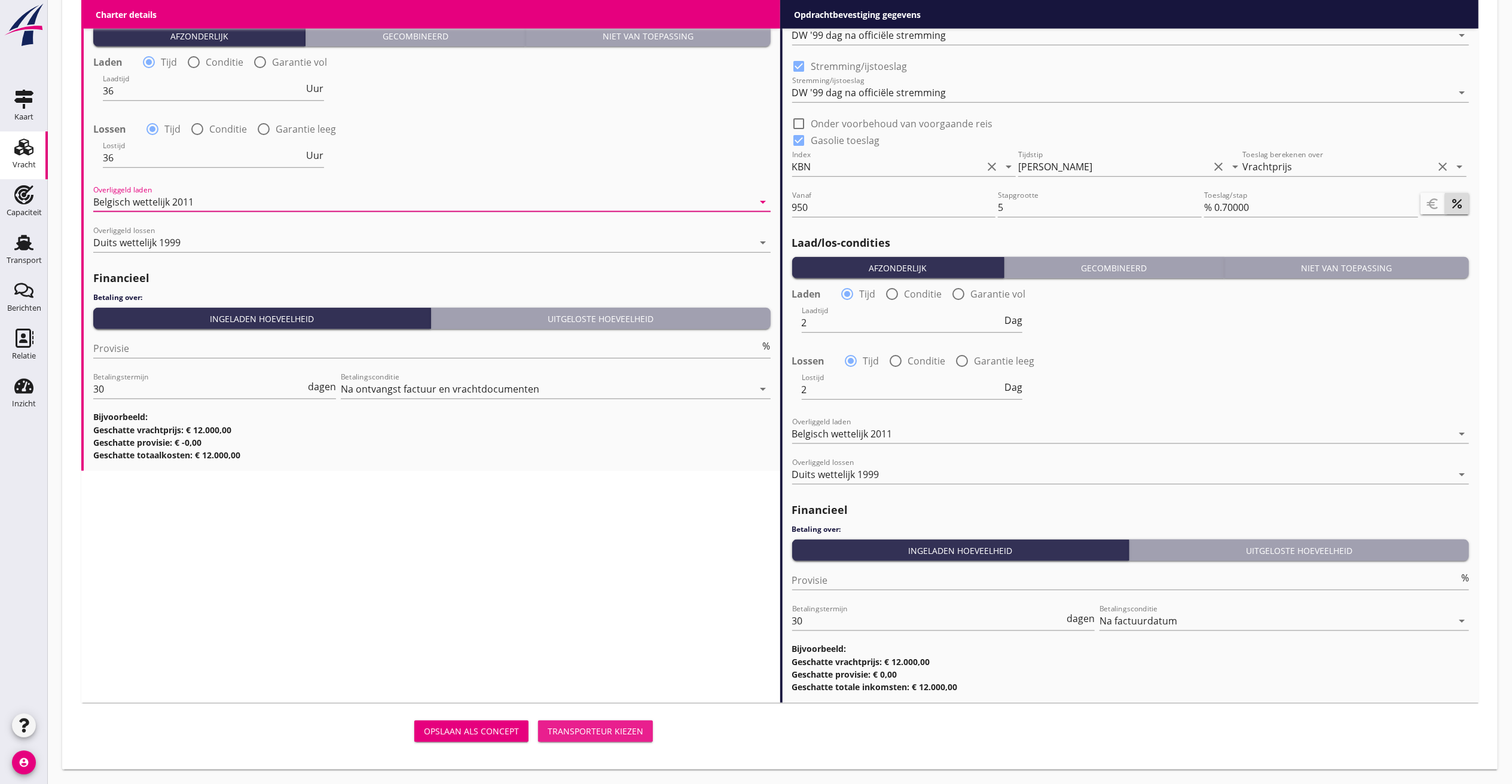
click at [627, 725] on button "Transporteur kiezen" at bounding box center [596, 731] width 115 height 21
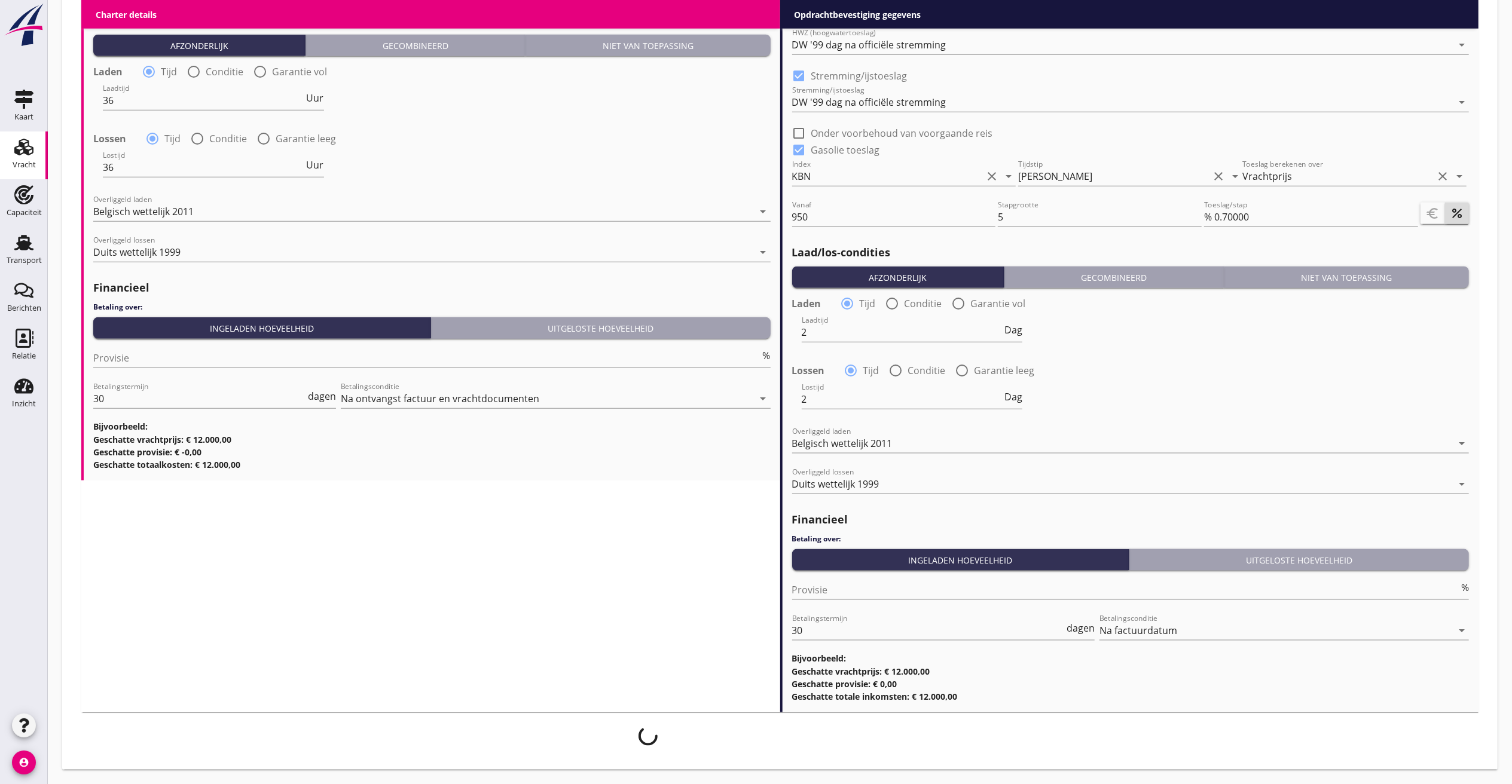
scroll to position [1271, 0]
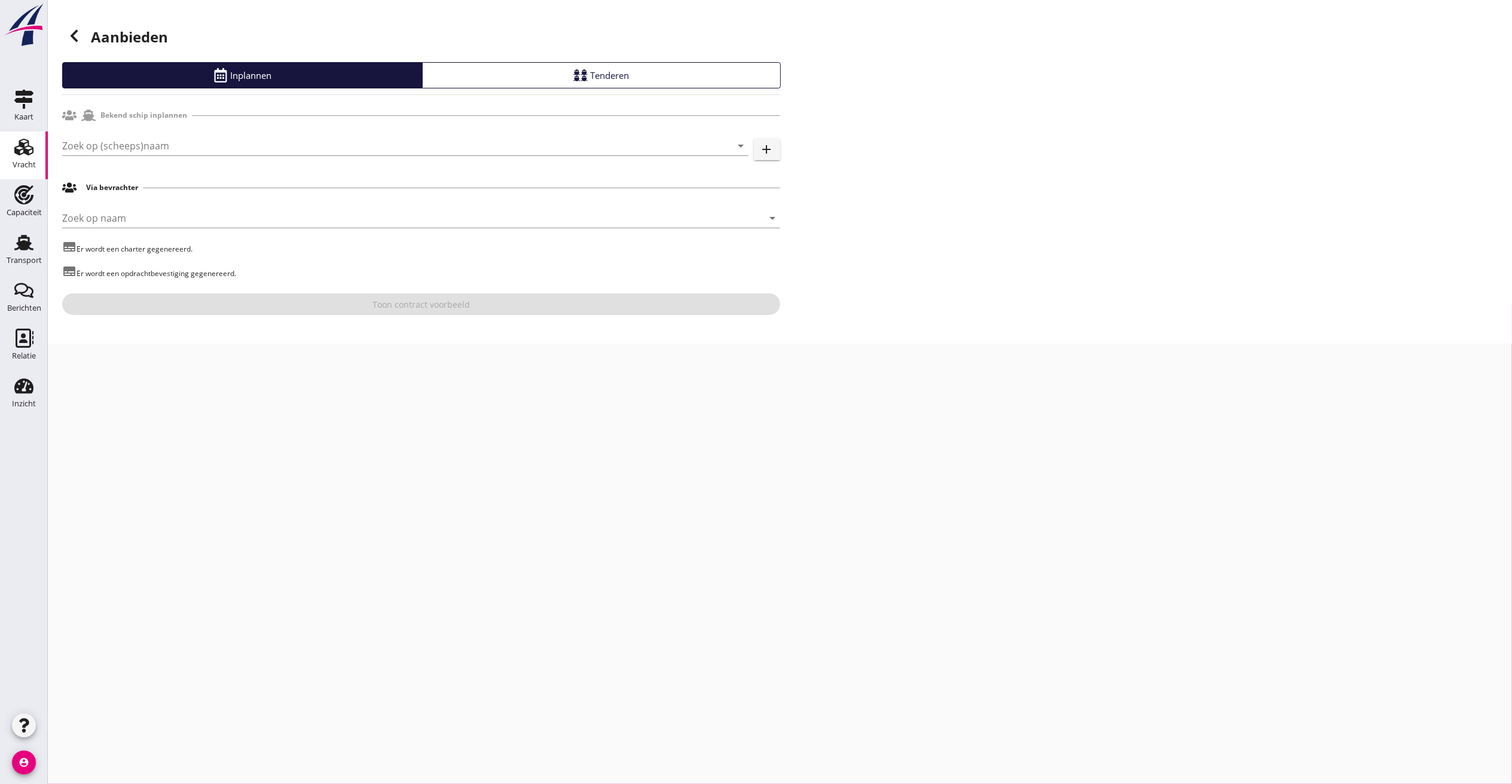
click at [70, 32] on icon at bounding box center [74, 36] width 14 height 14
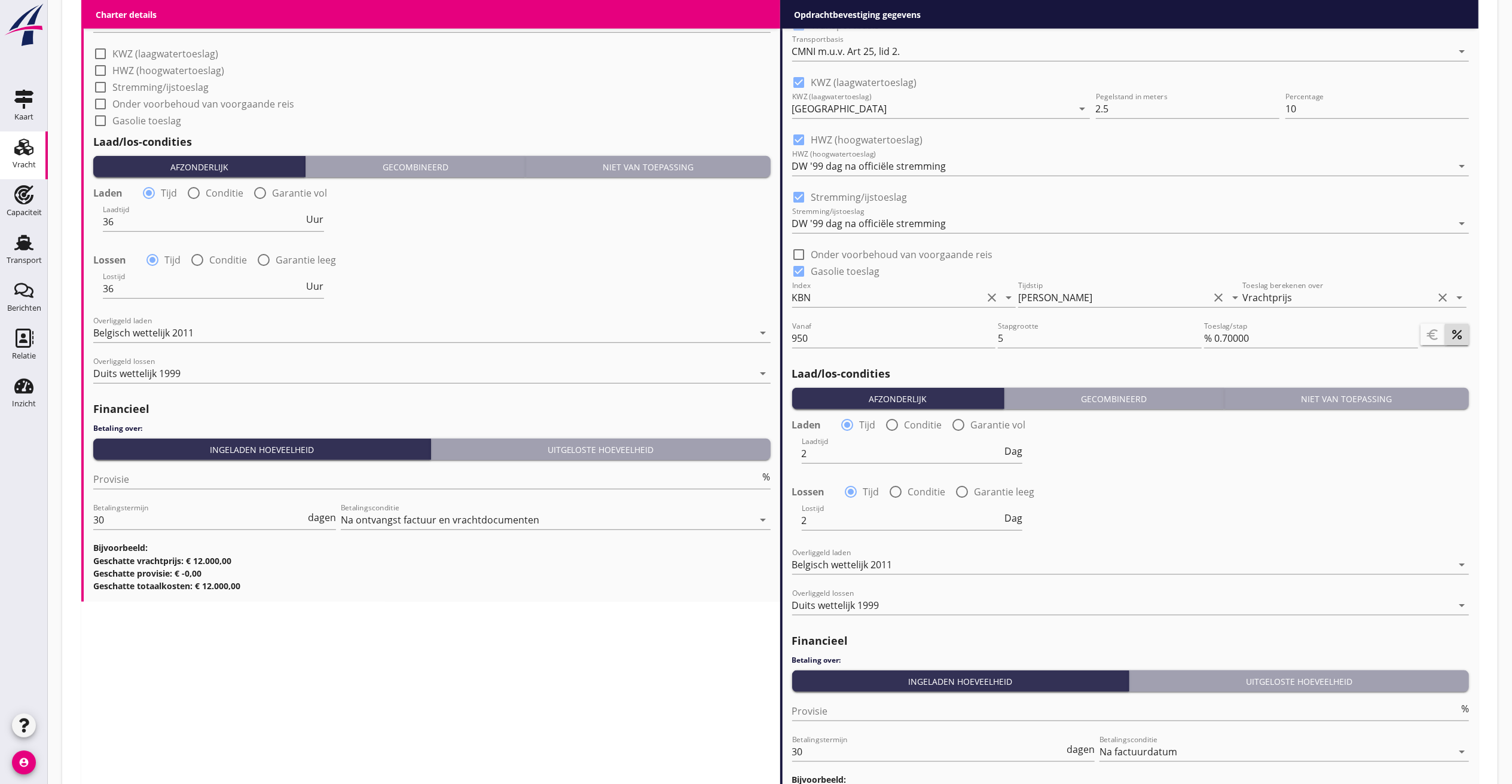
scroll to position [1260, 0]
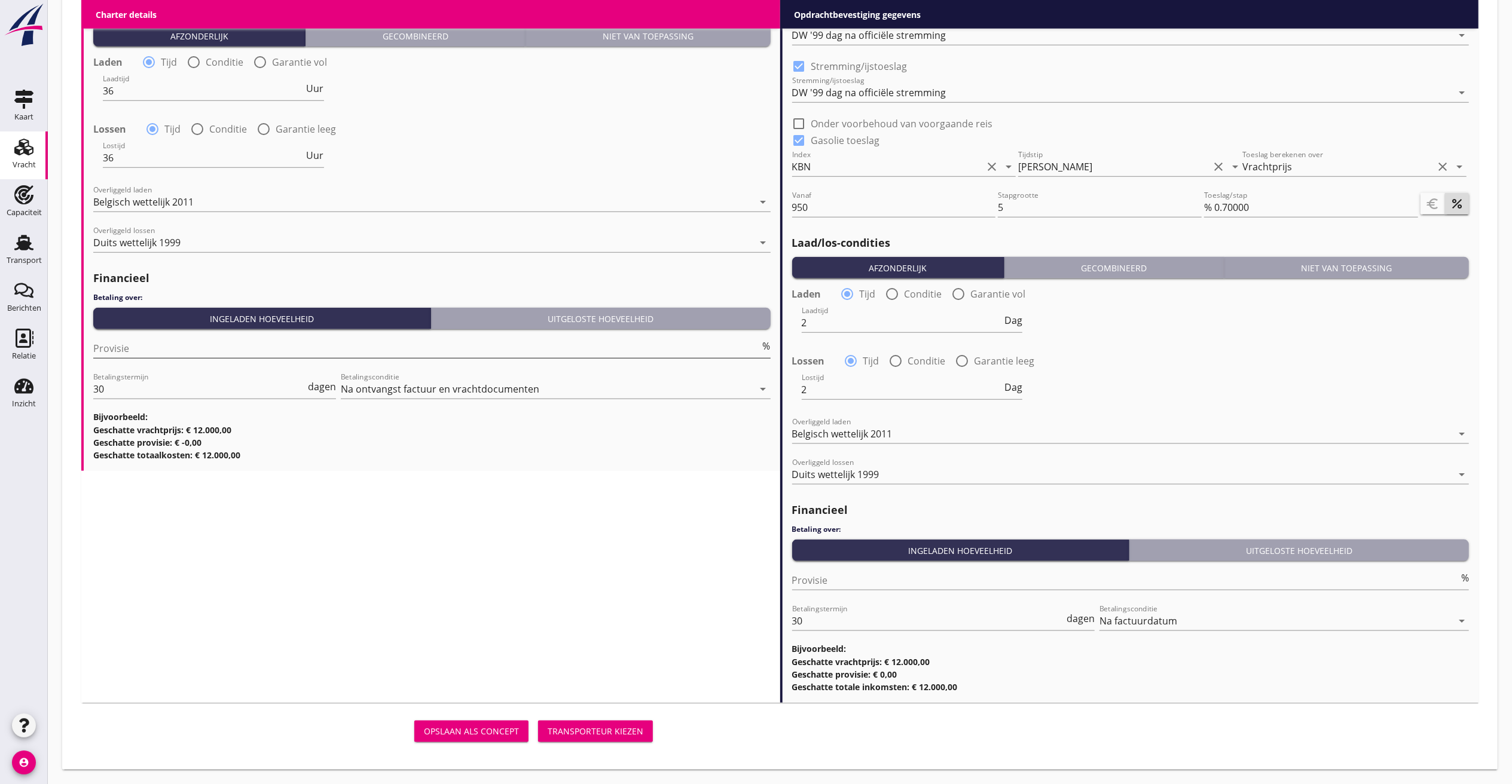
click at [190, 348] on input "Provisie" at bounding box center [427, 349] width 667 height 19
type input "5"
click at [627, 733] on div "Transporteur kiezen" at bounding box center [596, 731] width 96 height 12
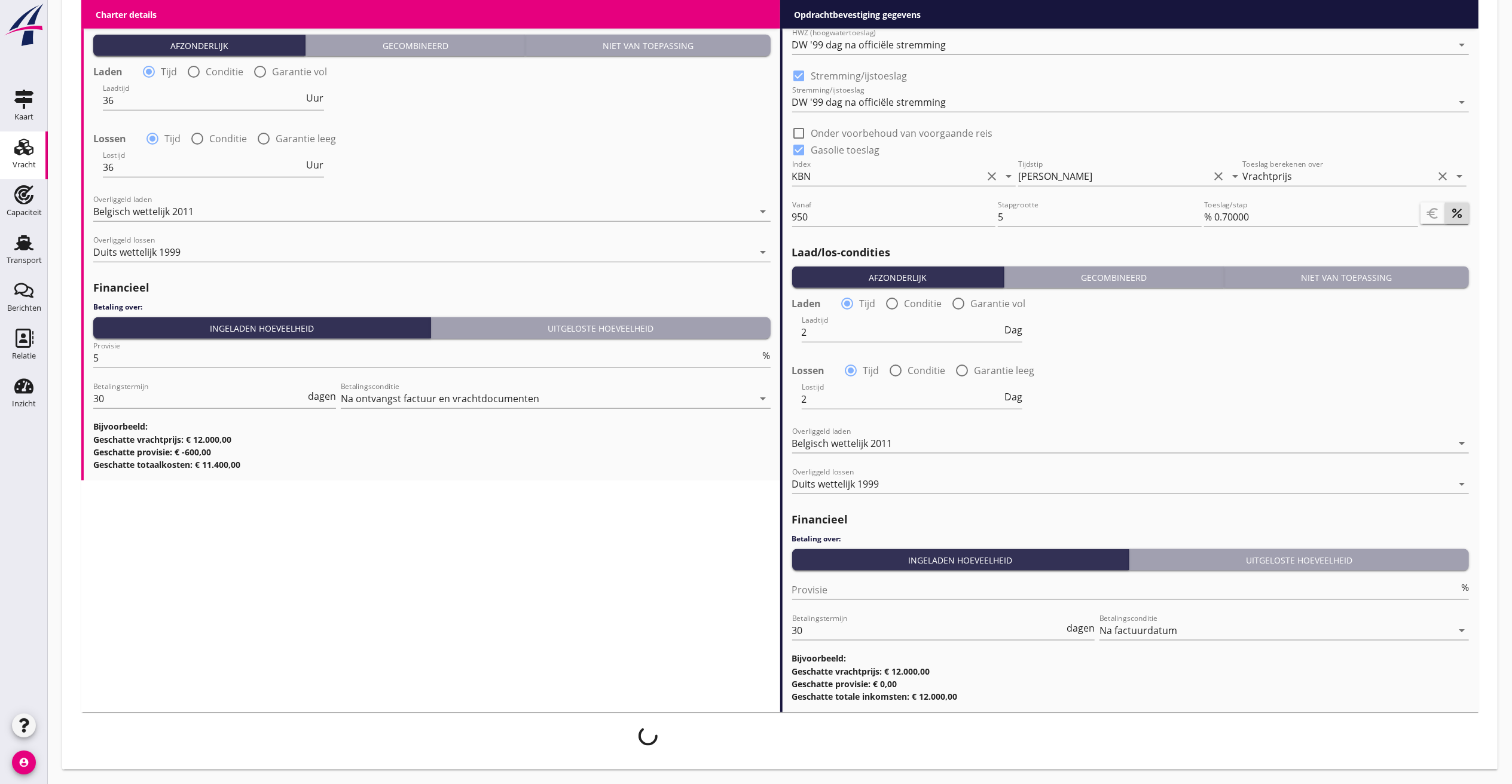
scroll to position [1250, 0]
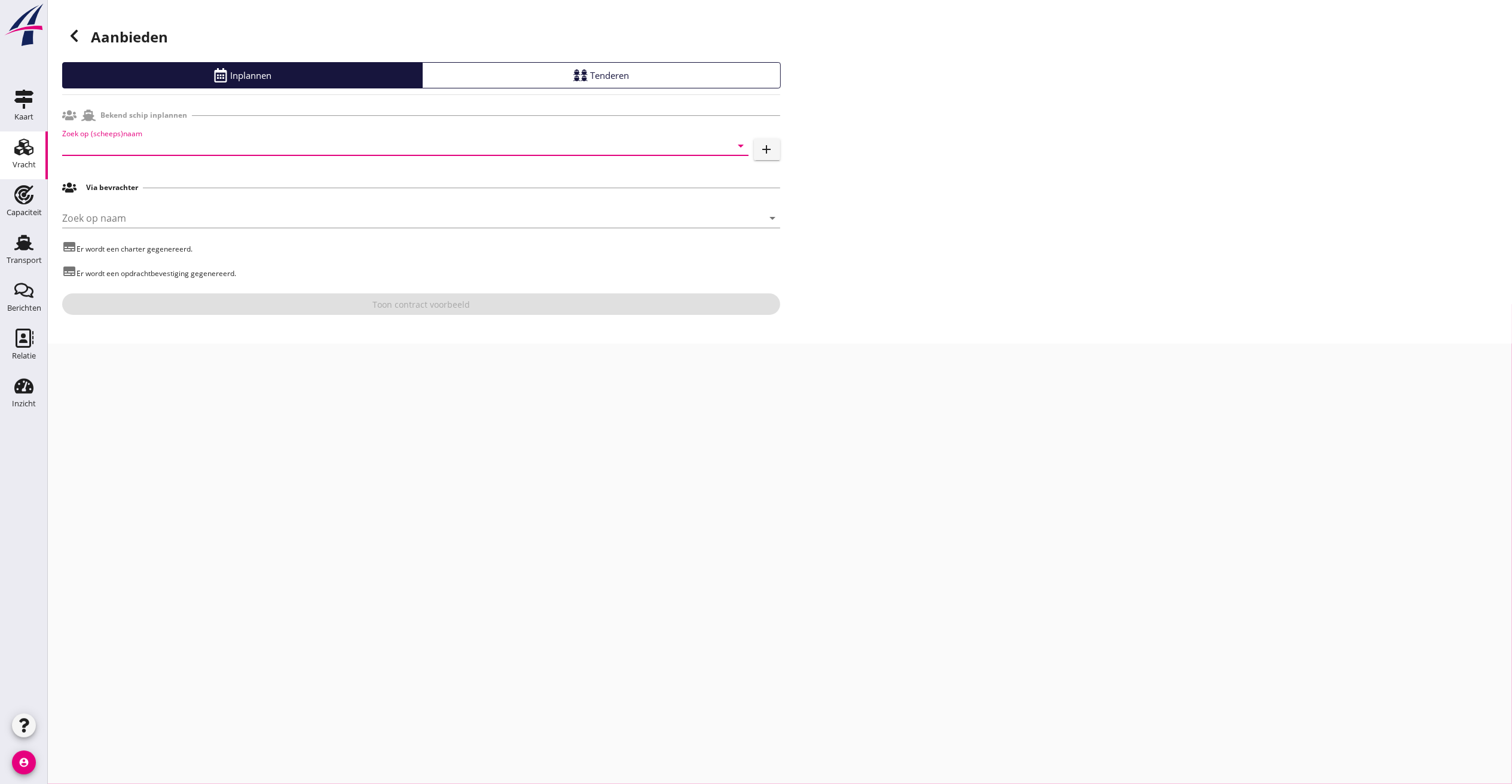
click at [115, 142] on input "Zoek op (scheeps)naam" at bounding box center [388, 146] width 653 height 19
click at [168, 178] on div "ENI: 02323840 (L:73 x B:8.21)" at bounding box center [422, 183] width 634 height 12
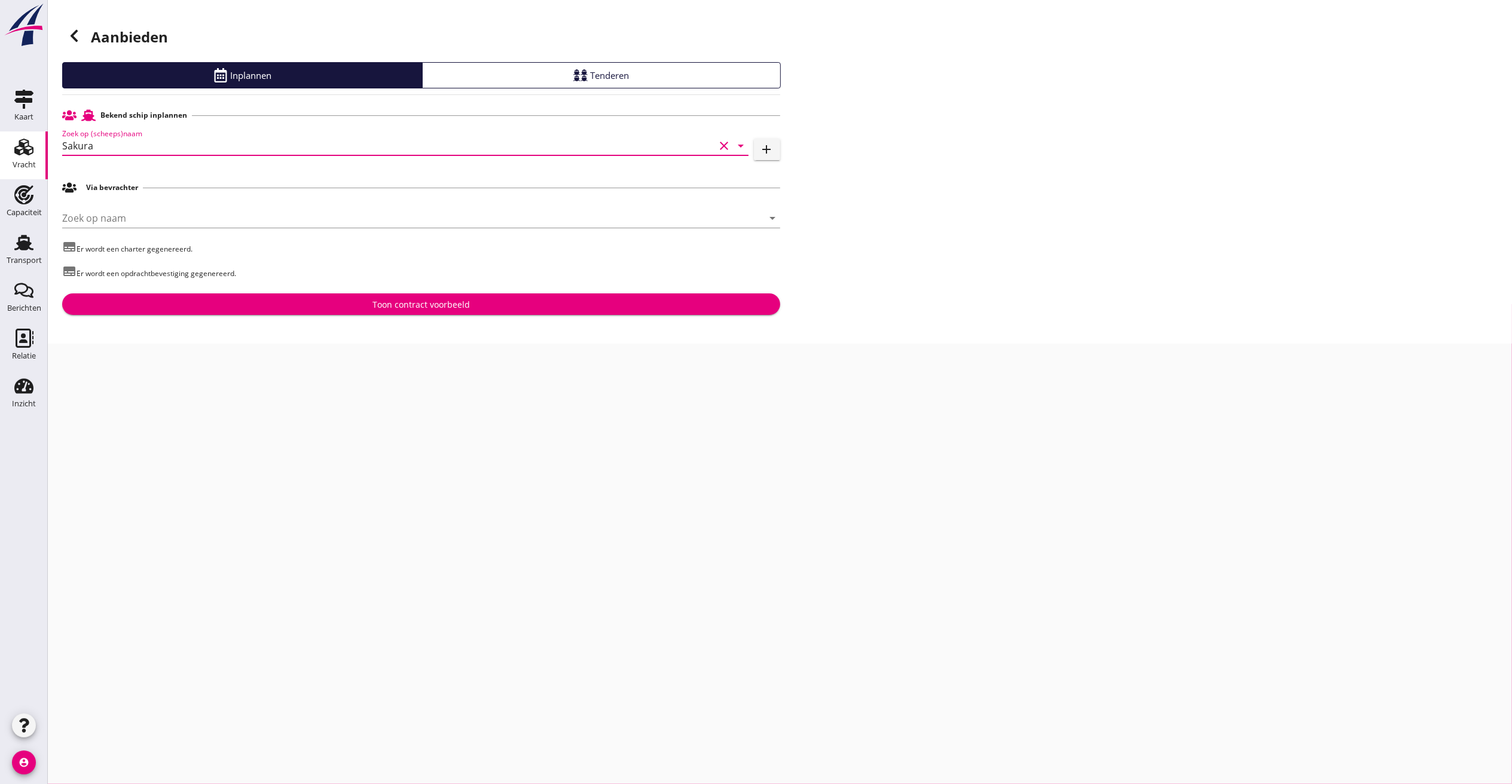
type input "Sakura"
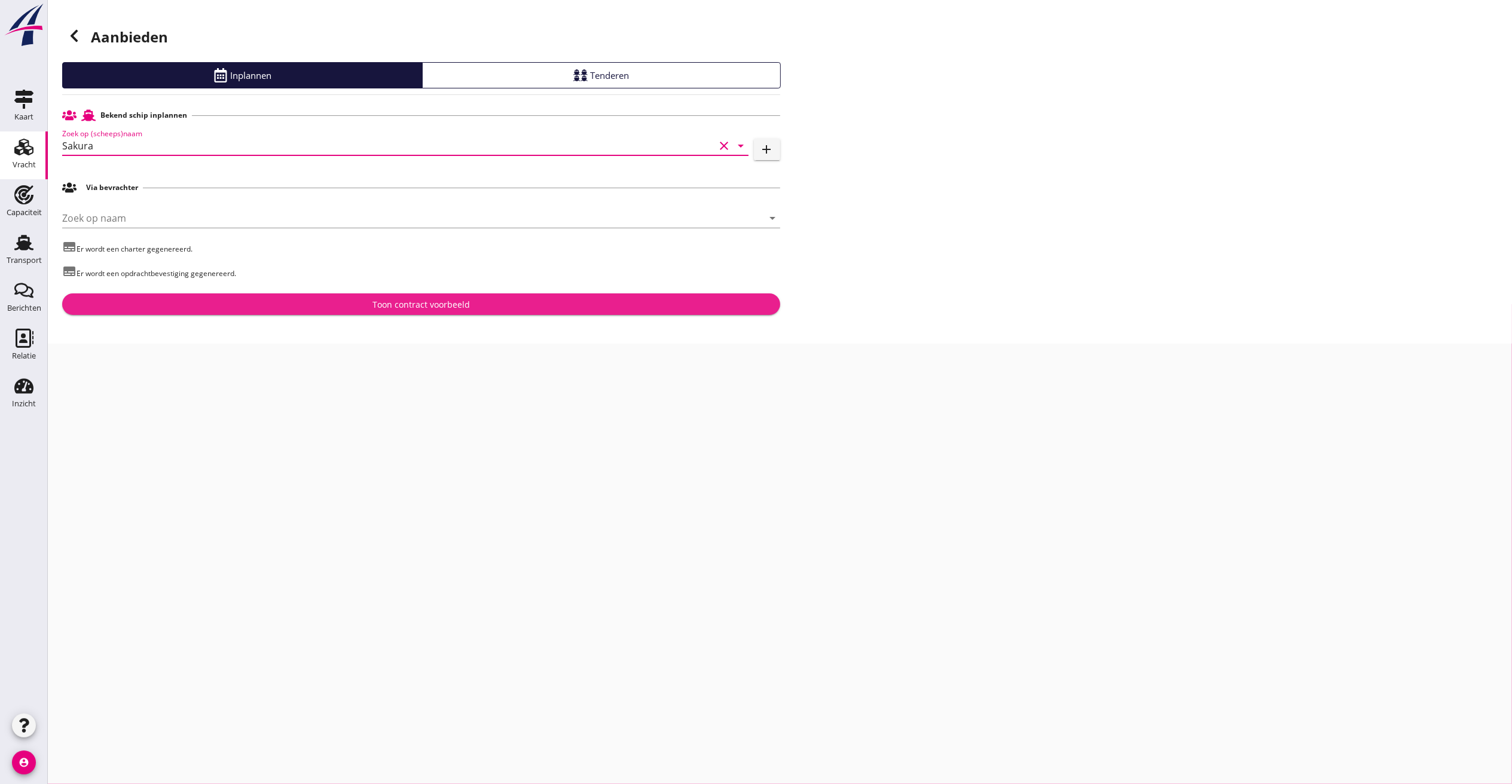
click at [156, 294] on button "Toon contract voorbeeld" at bounding box center [421, 303] width 718 height 21
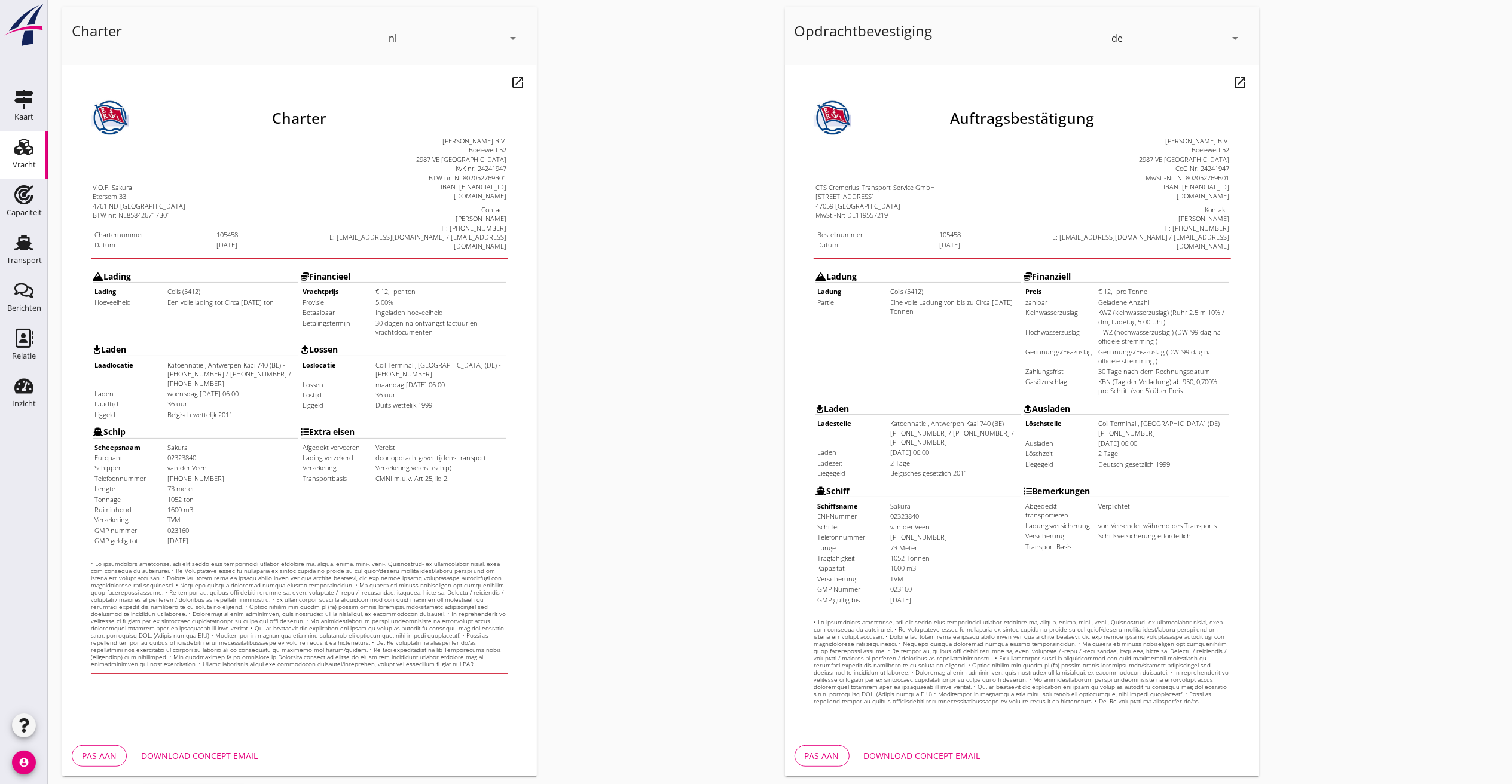
scroll to position [100, 0]
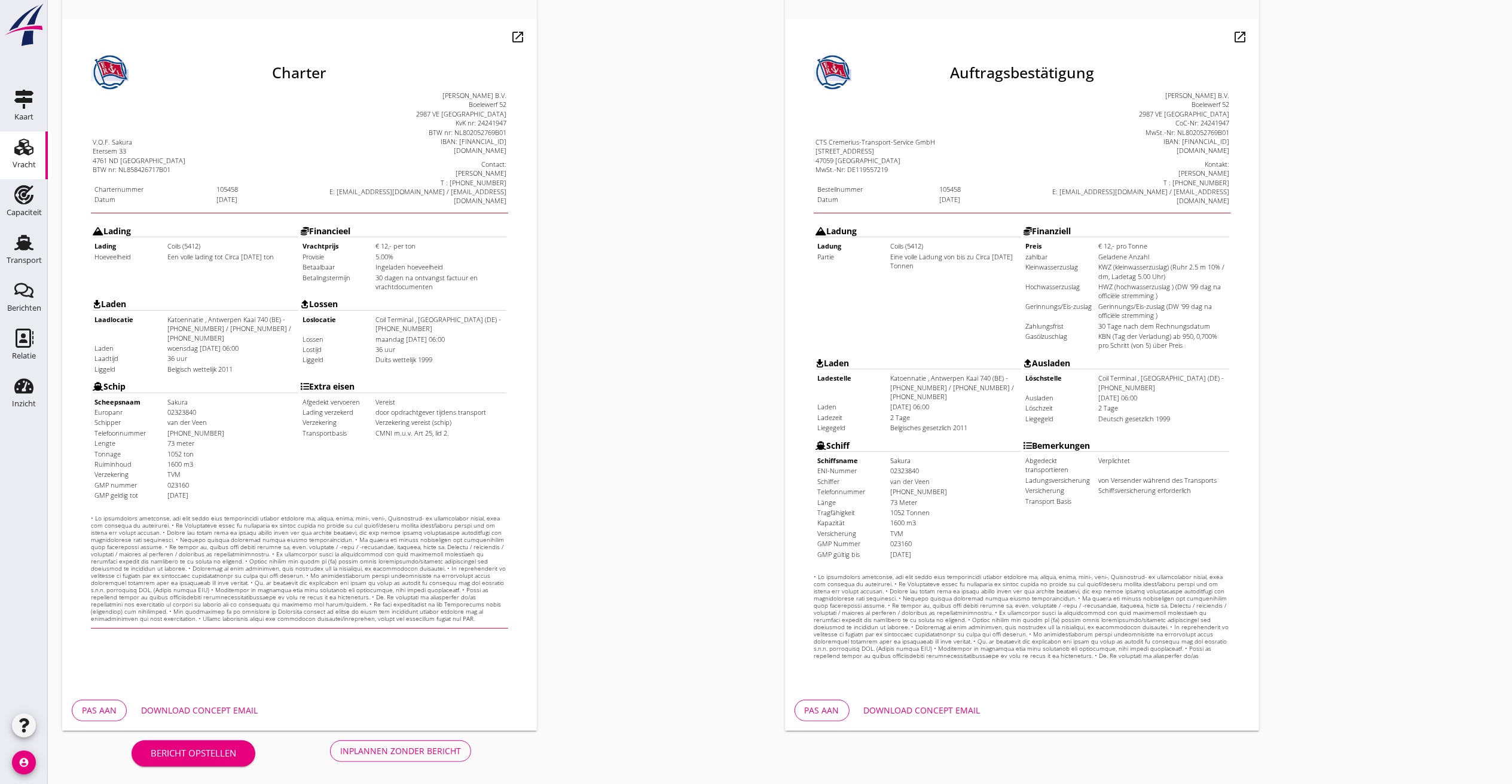
click at [199, 709] on div "Download concept email" at bounding box center [199, 710] width 116 height 12
click at [973, 708] on div "Download concept email" at bounding box center [922, 710] width 116 height 12
click at [416, 751] on div "Inplannen zonder bericht" at bounding box center [400, 751] width 121 height 12
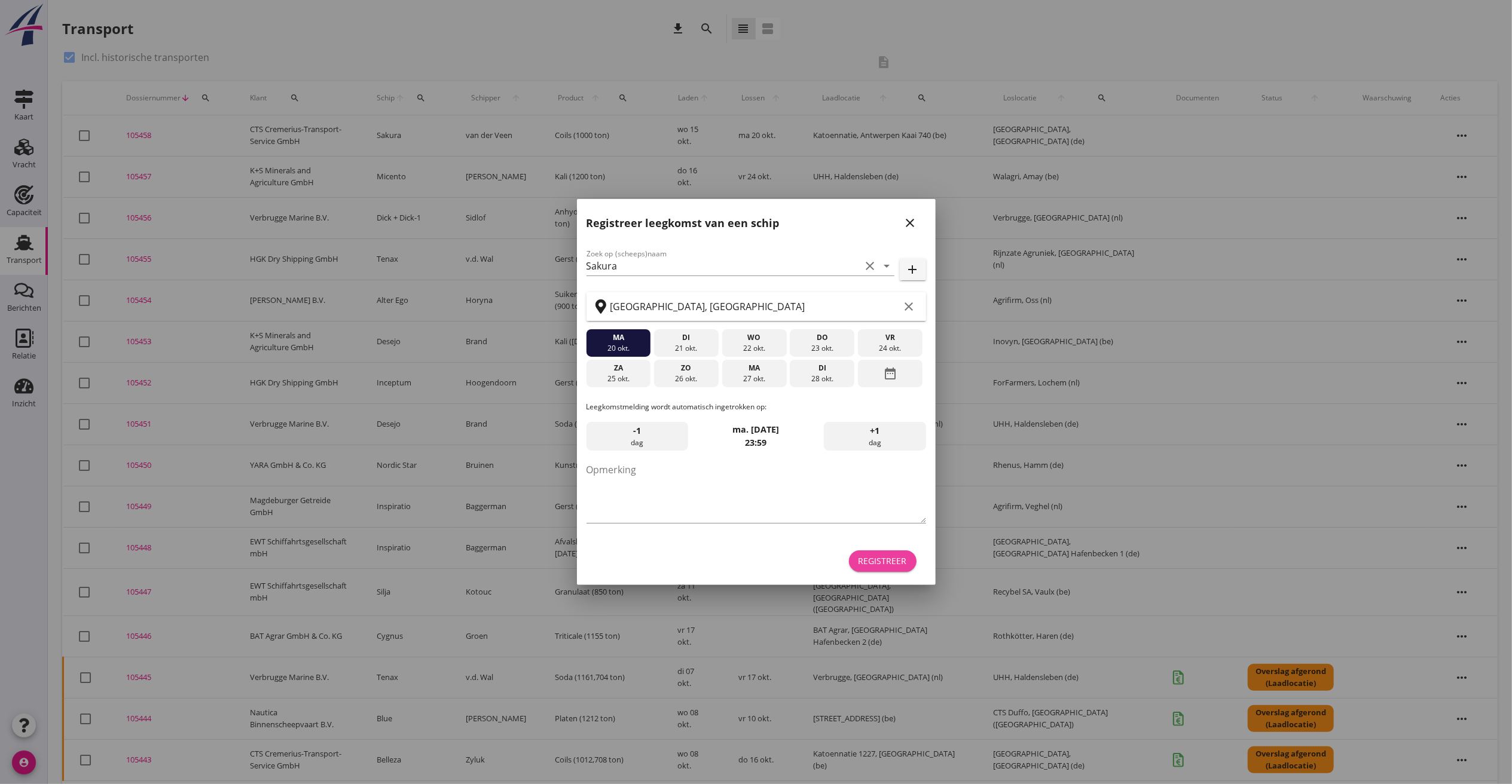
click at [873, 557] on div "Registreer" at bounding box center [882, 560] width 49 height 12
